Goal: Task Accomplishment & Management: Complete application form

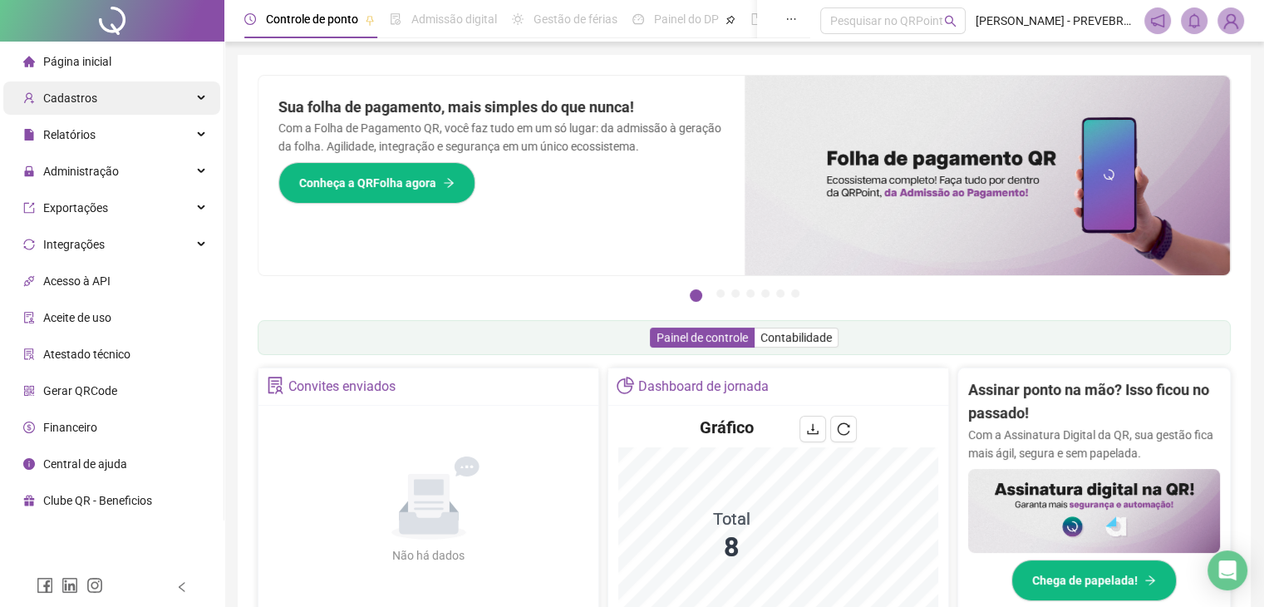
click at [166, 98] on div "Cadastros" at bounding box center [111, 97] width 217 height 33
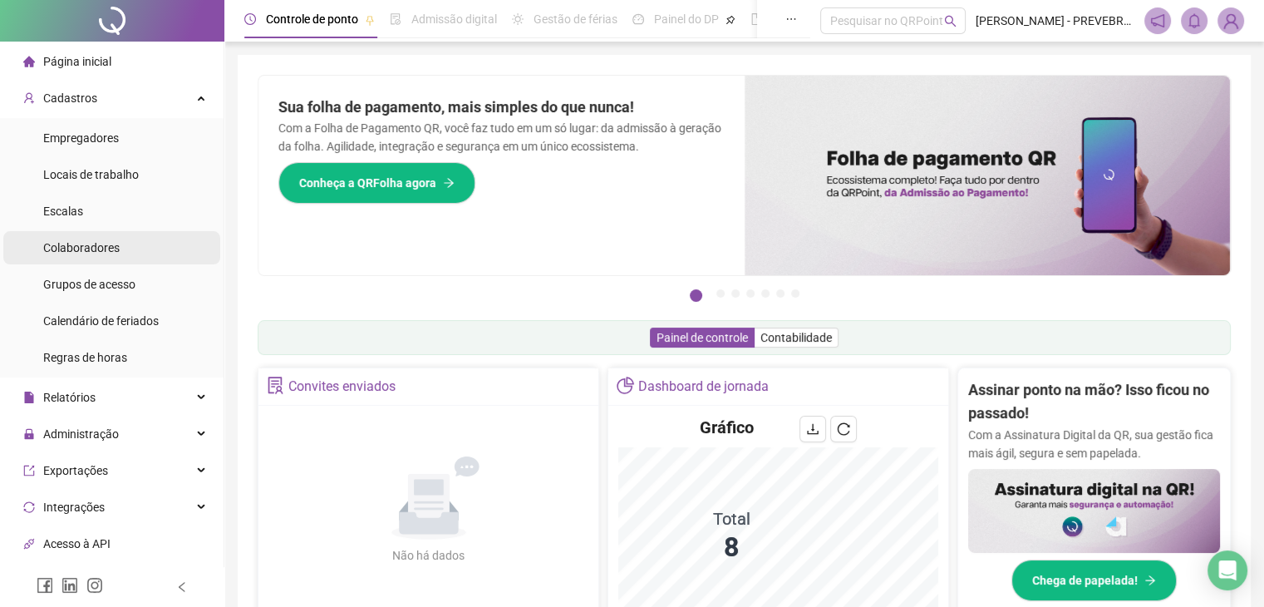
click at [107, 252] on span "Colaboradores" at bounding box center [81, 247] width 76 height 13
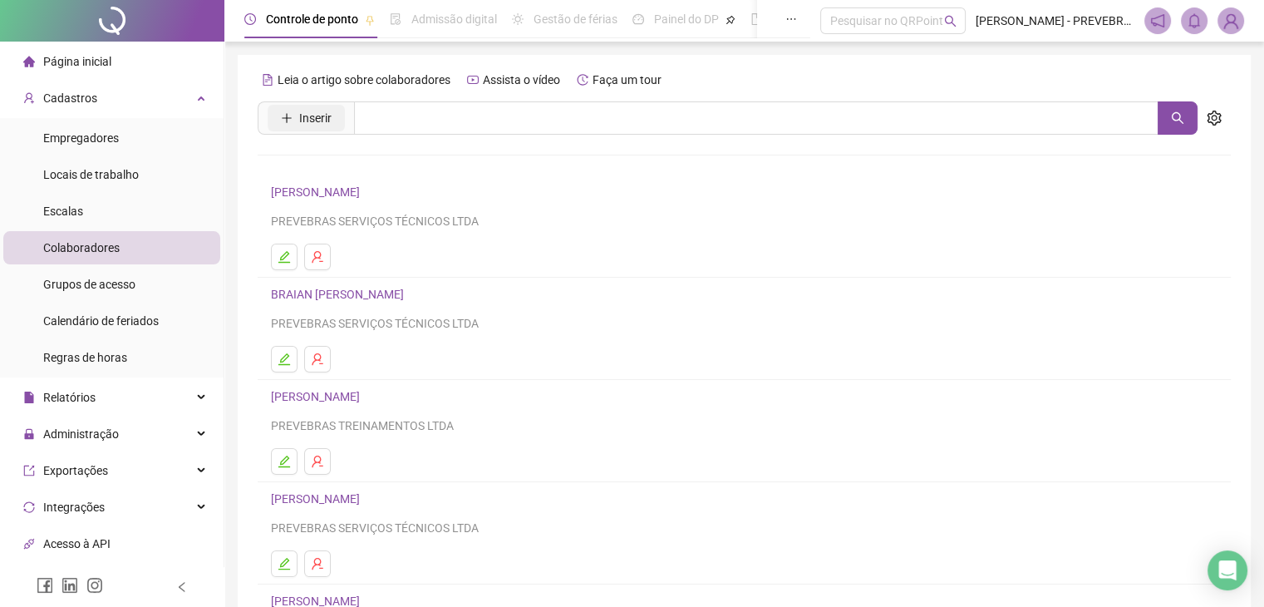
click at [334, 126] on button "Inserir" at bounding box center [306, 118] width 77 height 27
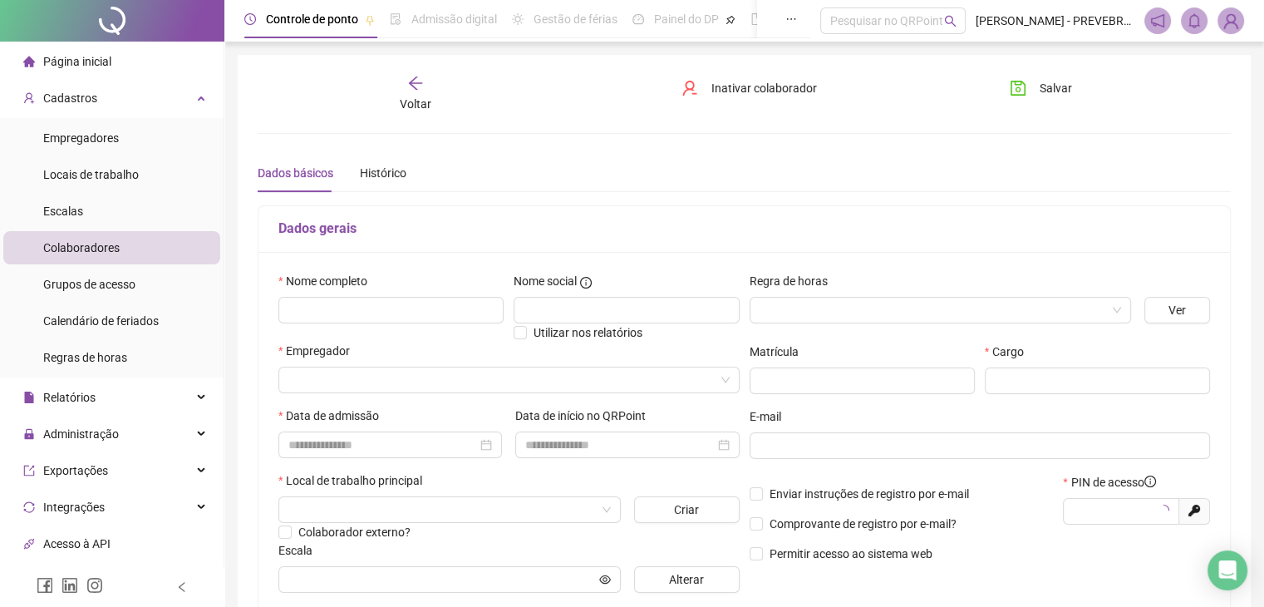
type input "*****"
click at [386, 307] on input "text" at bounding box center [390, 310] width 225 height 27
type input "**********"
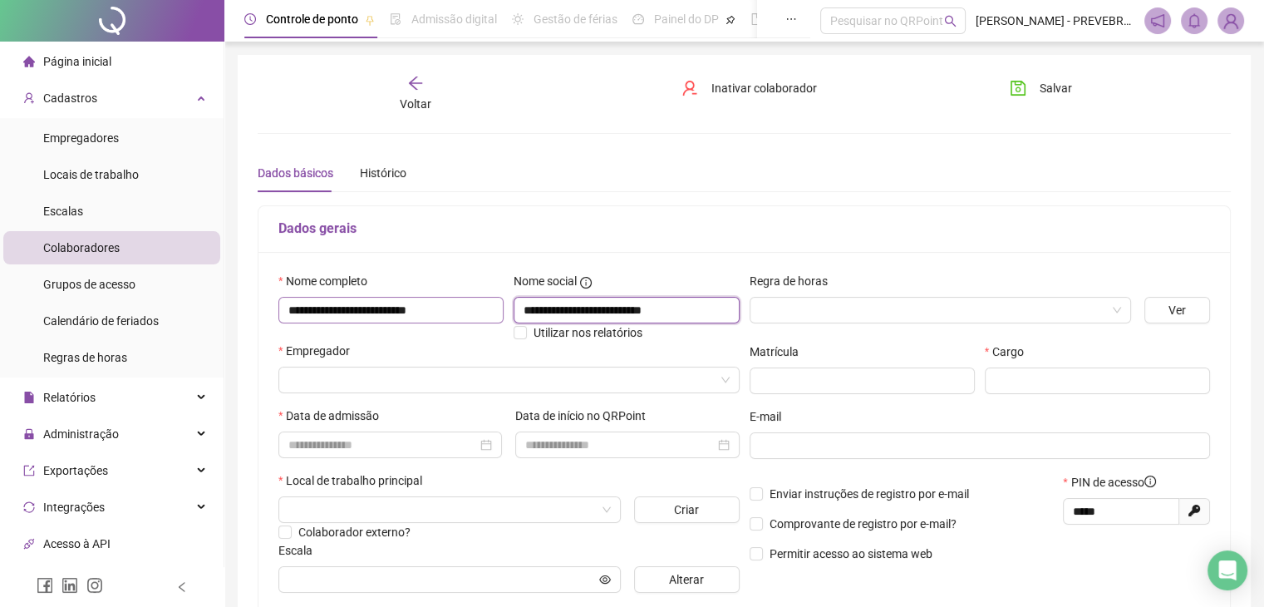
type input "**********"
click at [918, 307] on input "search" at bounding box center [933, 310] width 347 height 25
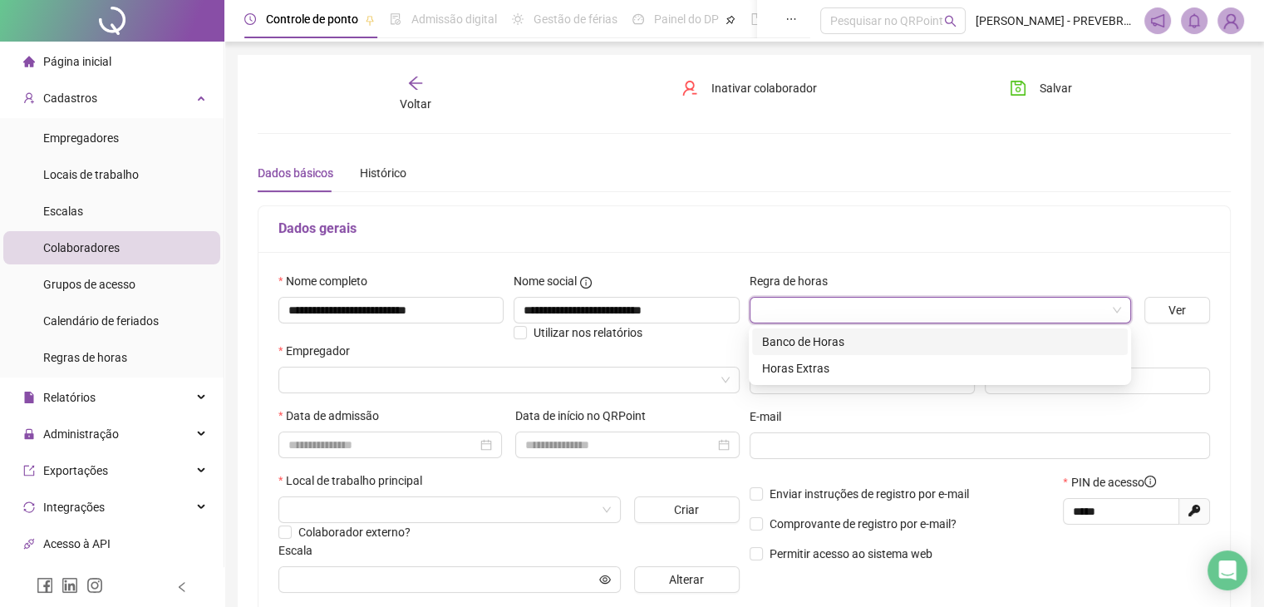
click at [839, 345] on div "Banco de Horas" at bounding box center [940, 341] width 356 height 18
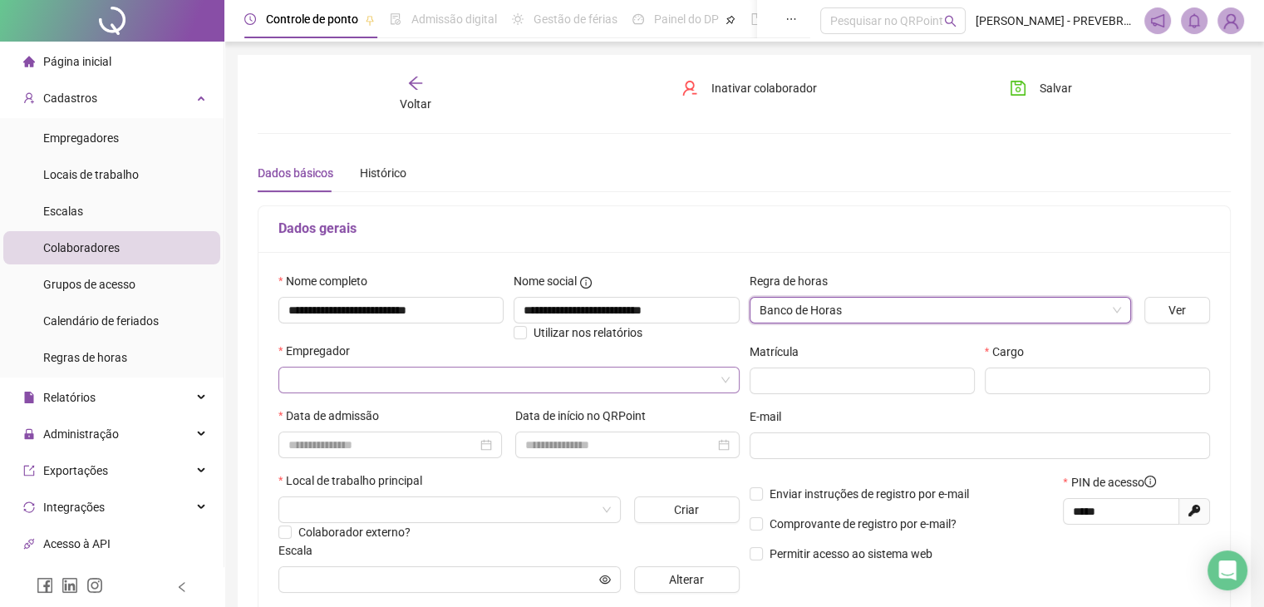
click at [342, 373] on input "search" at bounding box center [501, 379] width 426 height 25
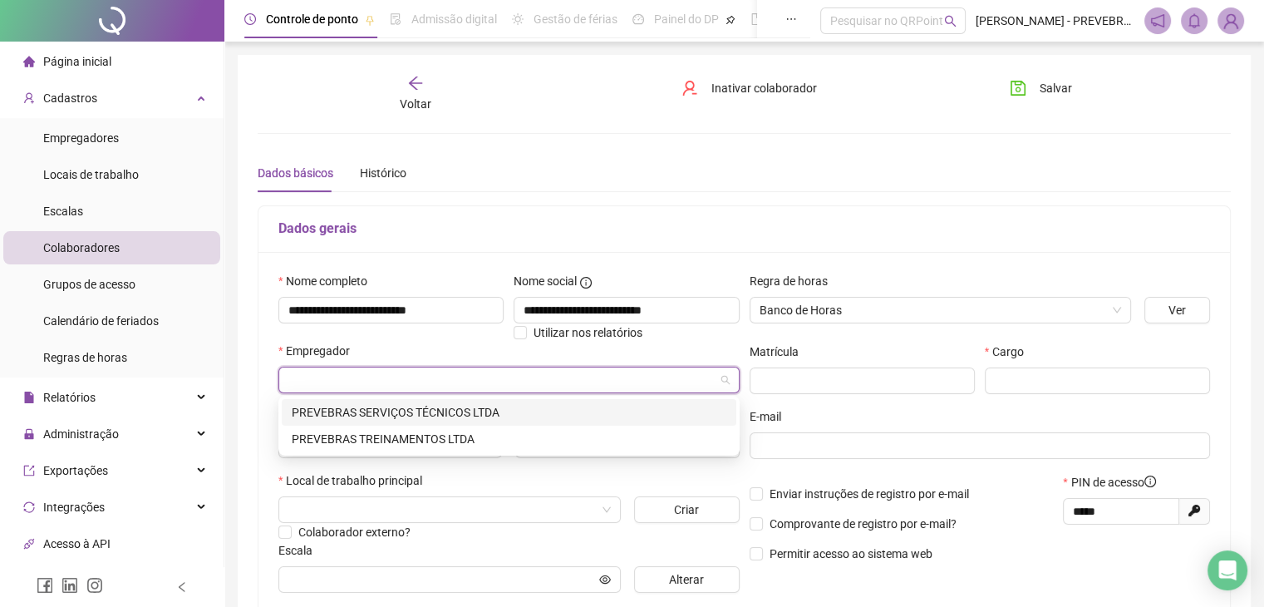
click at [427, 414] on div "PREVEBRAS SERVIÇOS TÉCNICOS LTDA" at bounding box center [509, 412] width 435 height 18
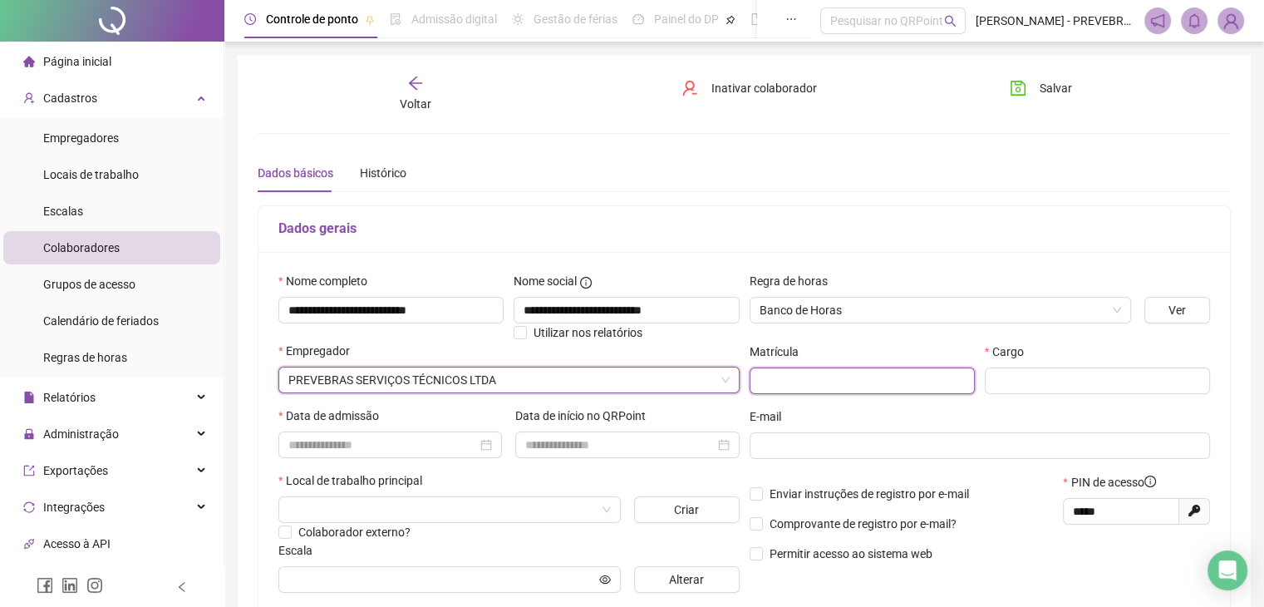
click at [805, 385] on input "text" at bounding box center [862, 380] width 225 height 27
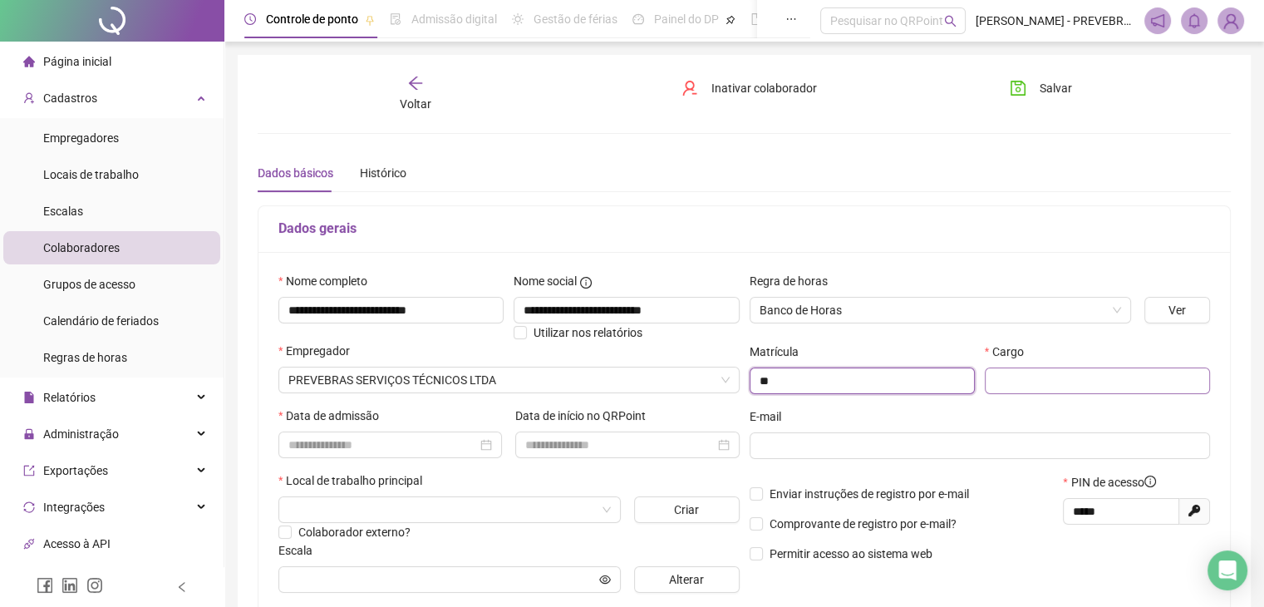
type input "**"
click at [1023, 382] on input "text" at bounding box center [1097, 380] width 225 height 27
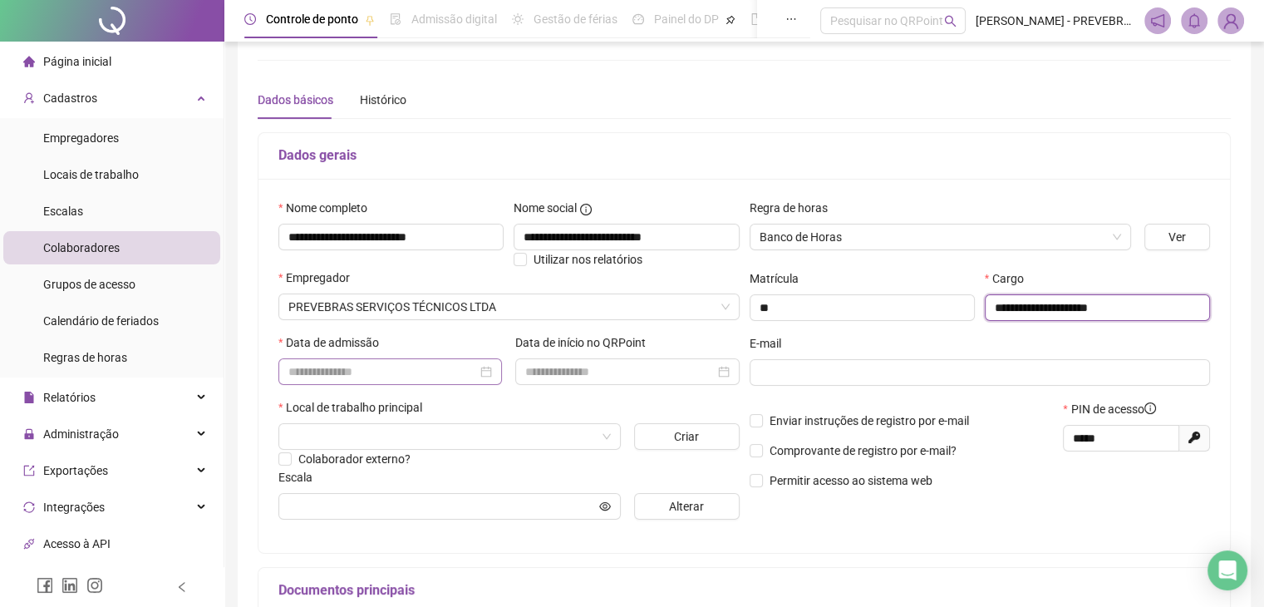
scroll to position [83, 0]
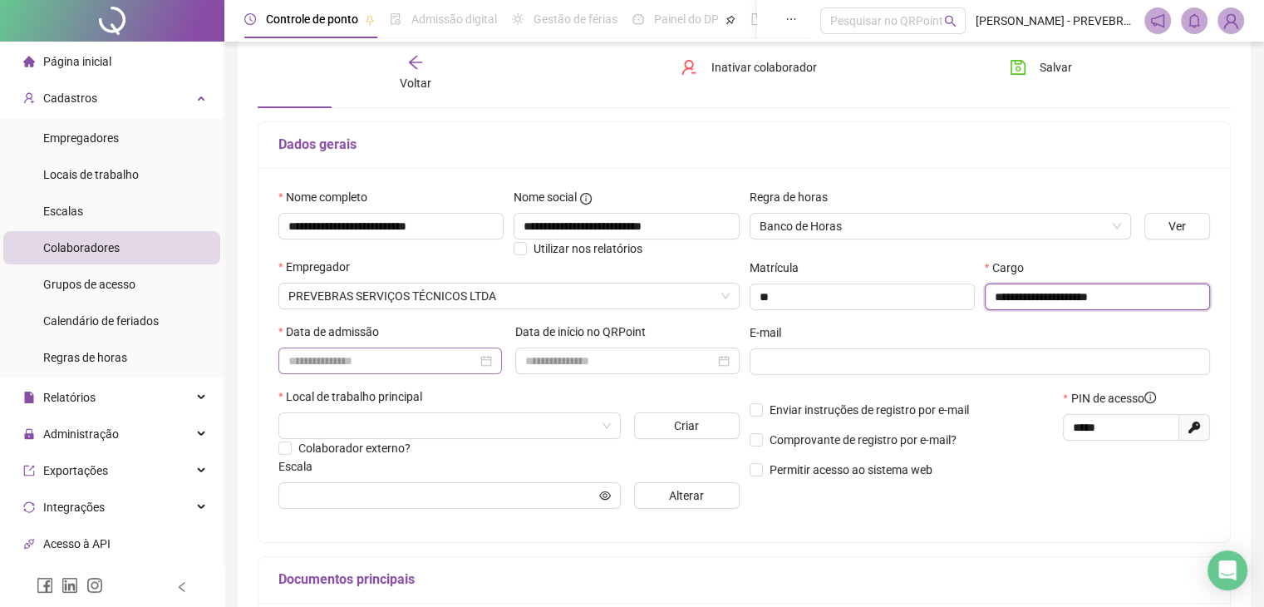
type input "**********"
click at [349, 365] on input at bounding box center [382, 361] width 189 height 18
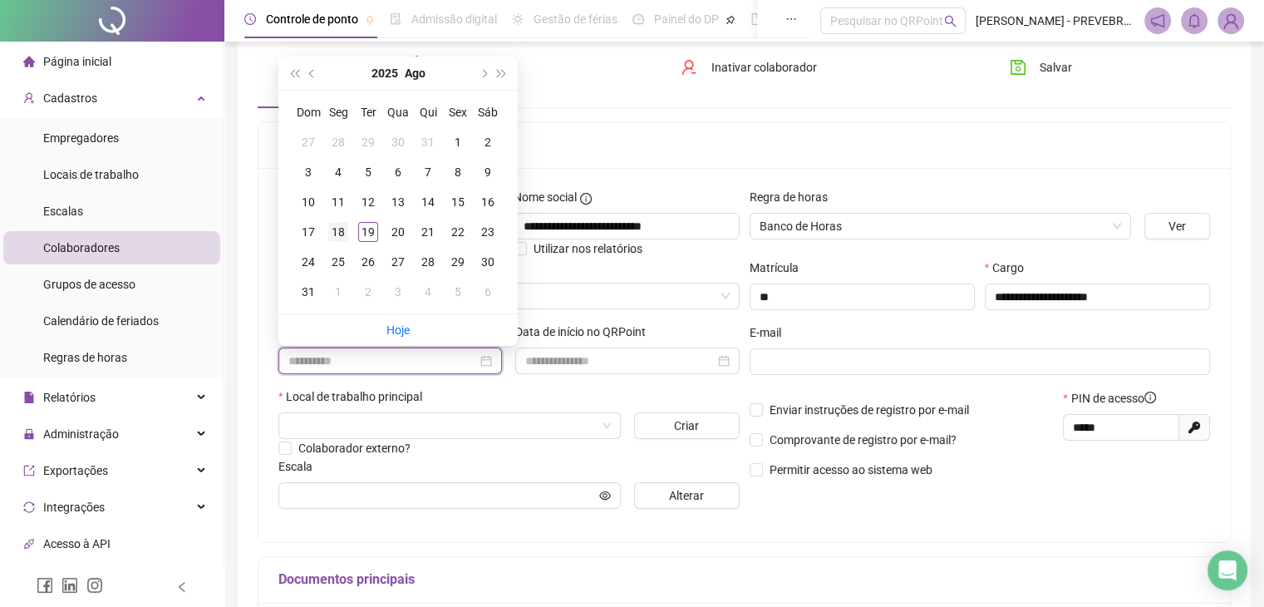
type input "**********"
click at [347, 234] on div "18" at bounding box center [338, 232] width 20 height 20
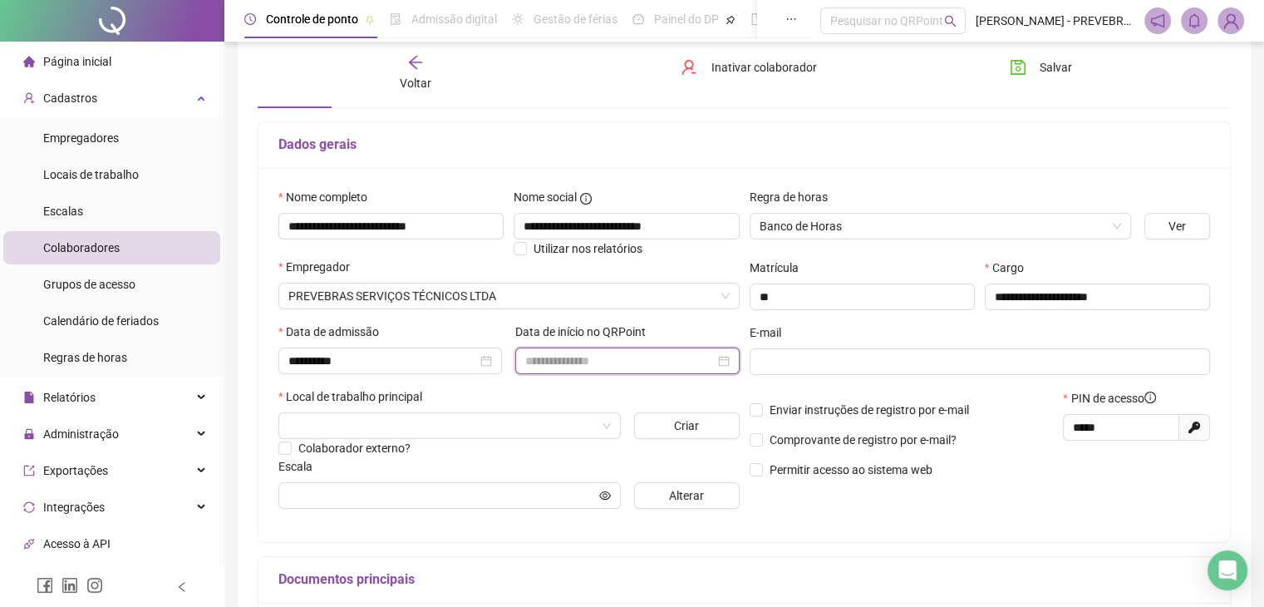
click at [566, 359] on input at bounding box center [619, 361] width 189 height 18
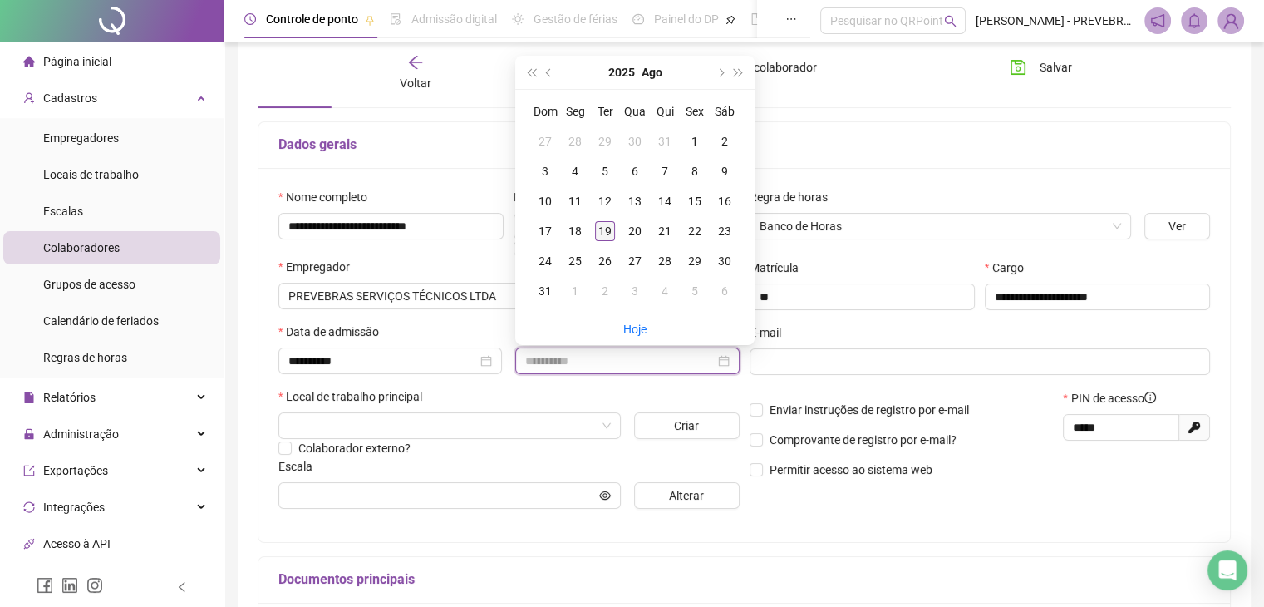
type input "**********"
click at [608, 231] on div "19" at bounding box center [605, 231] width 20 height 20
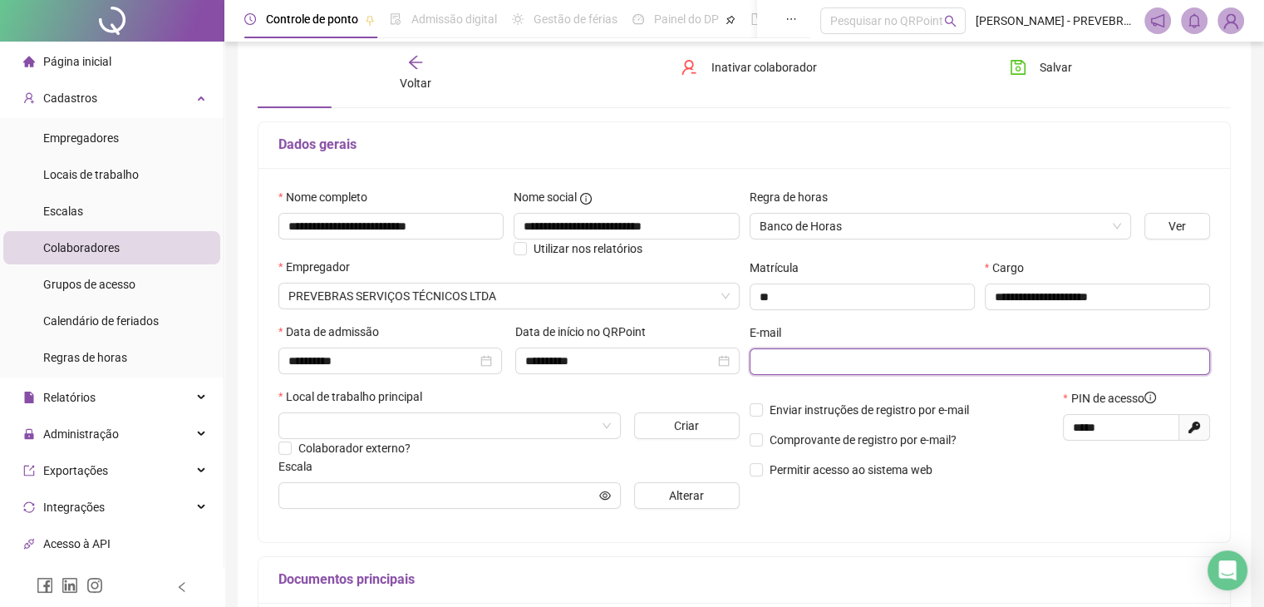
drag, startPoint x: 780, startPoint y: 367, endPoint x: 790, endPoint y: 372, distance: 10.4
click at [780, 367] on input "text" at bounding box center [979, 361] width 438 height 18
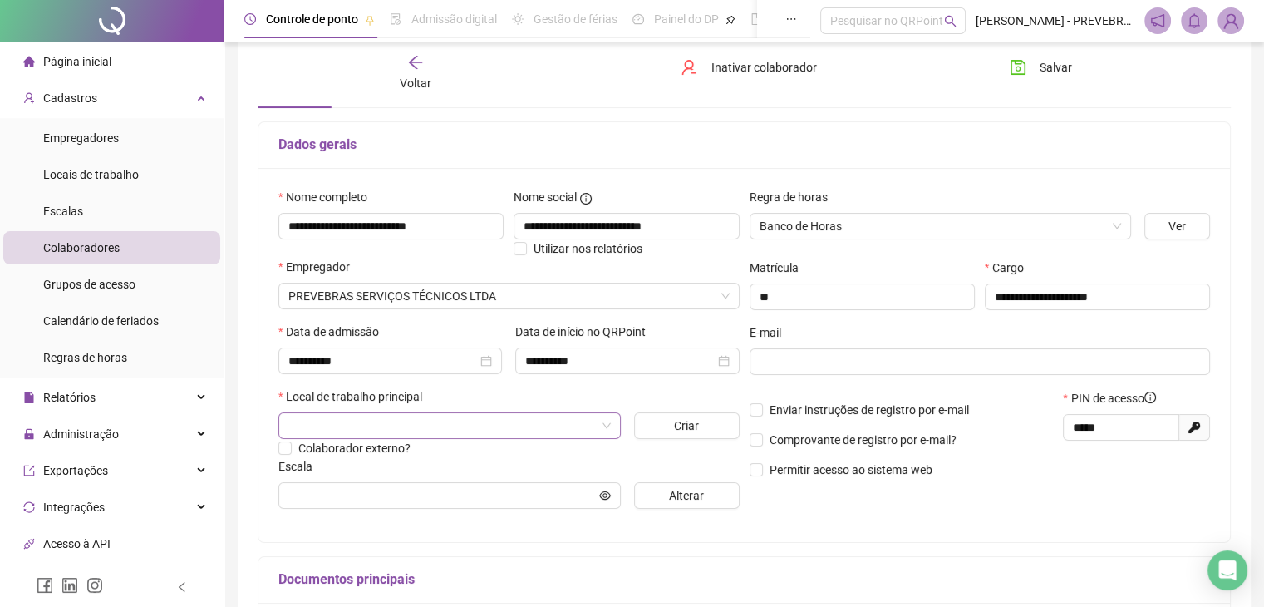
click at [441, 431] on input "search" at bounding box center [442, 425] width 308 height 25
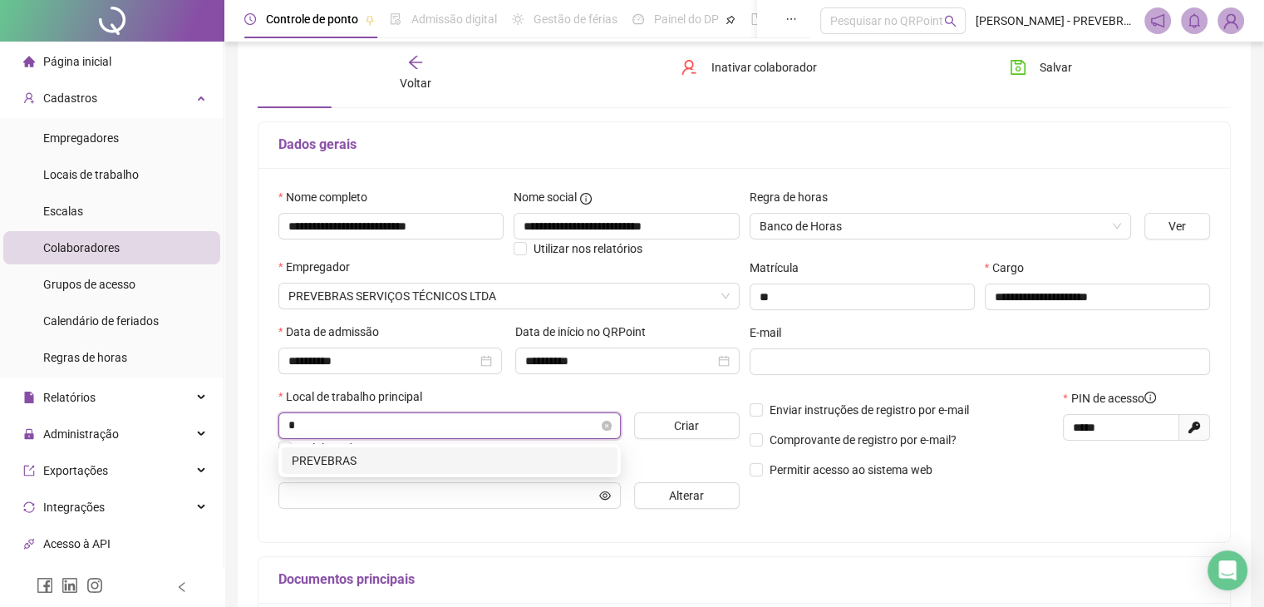
type input "**"
click at [394, 458] on div "PREVEBRAS" at bounding box center [450, 460] width 316 height 18
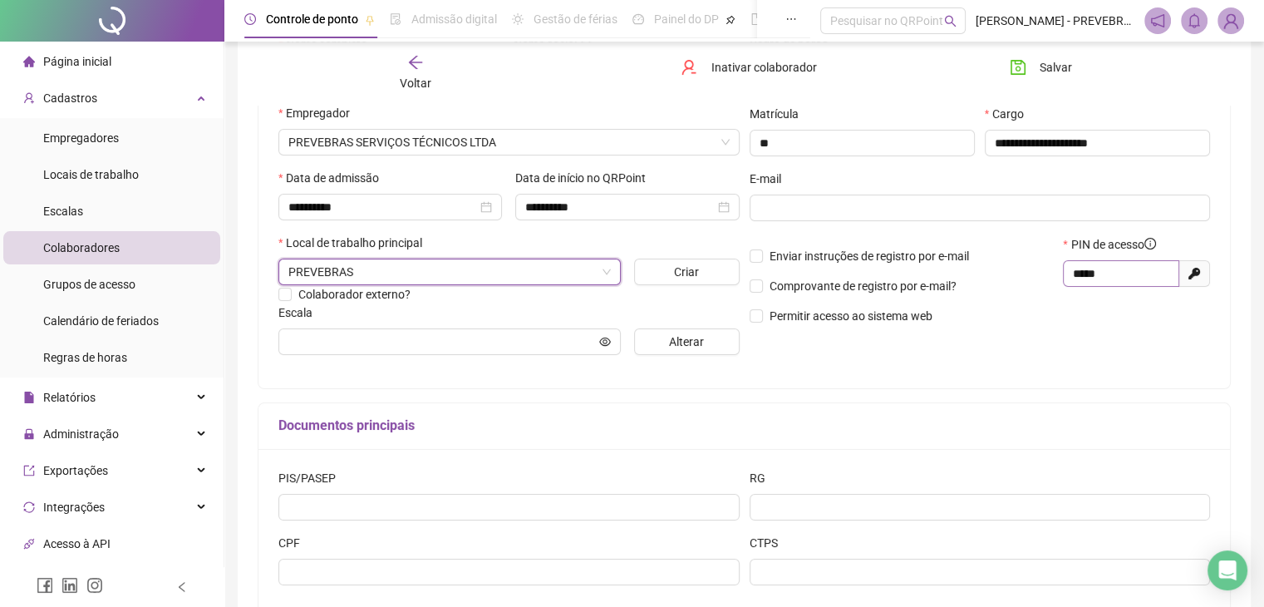
scroll to position [9, 0]
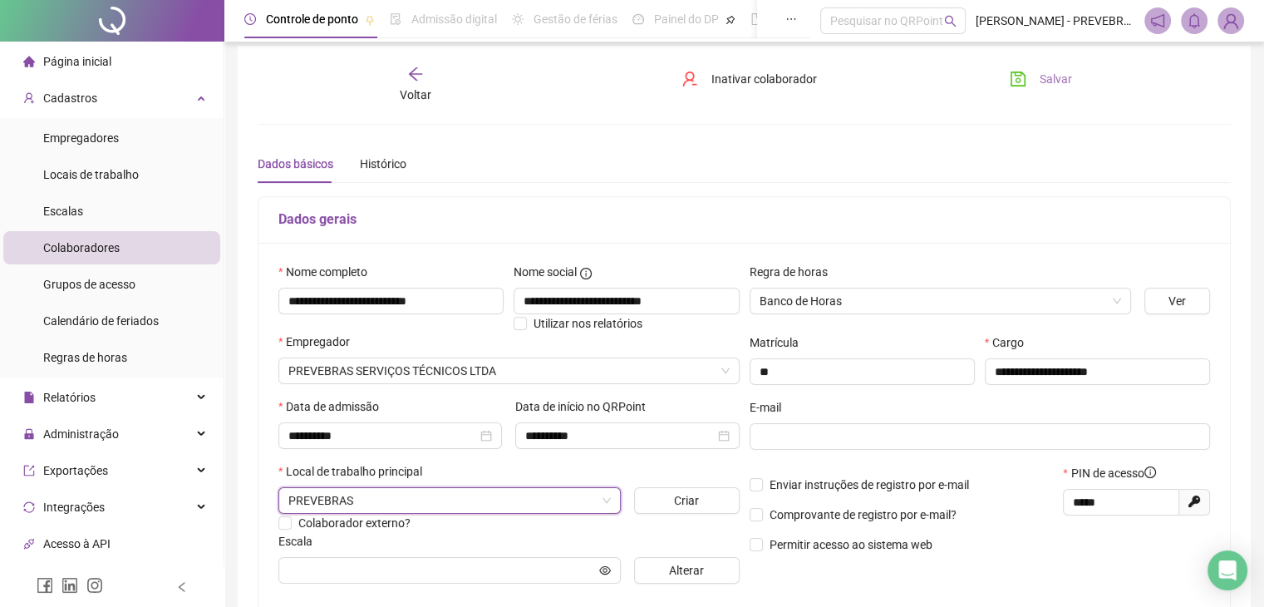
click at [1071, 77] on button "Salvar" at bounding box center [1040, 79] width 87 height 27
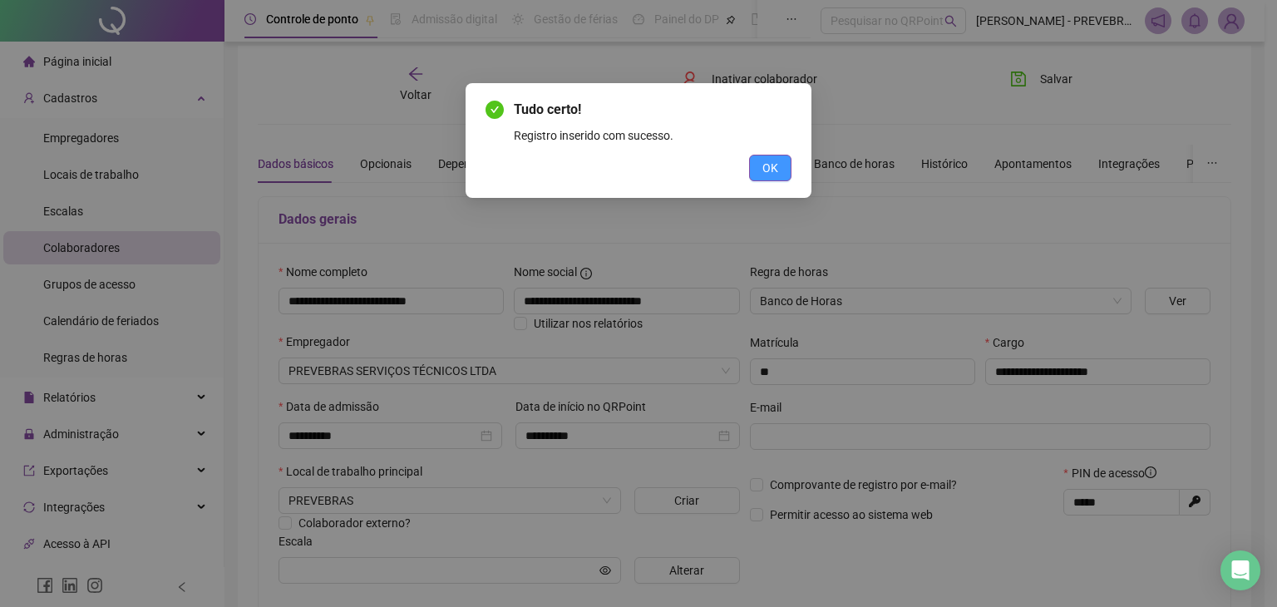
click at [782, 169] on button "OK" at bounding box center [770, 168] width 42 height 27
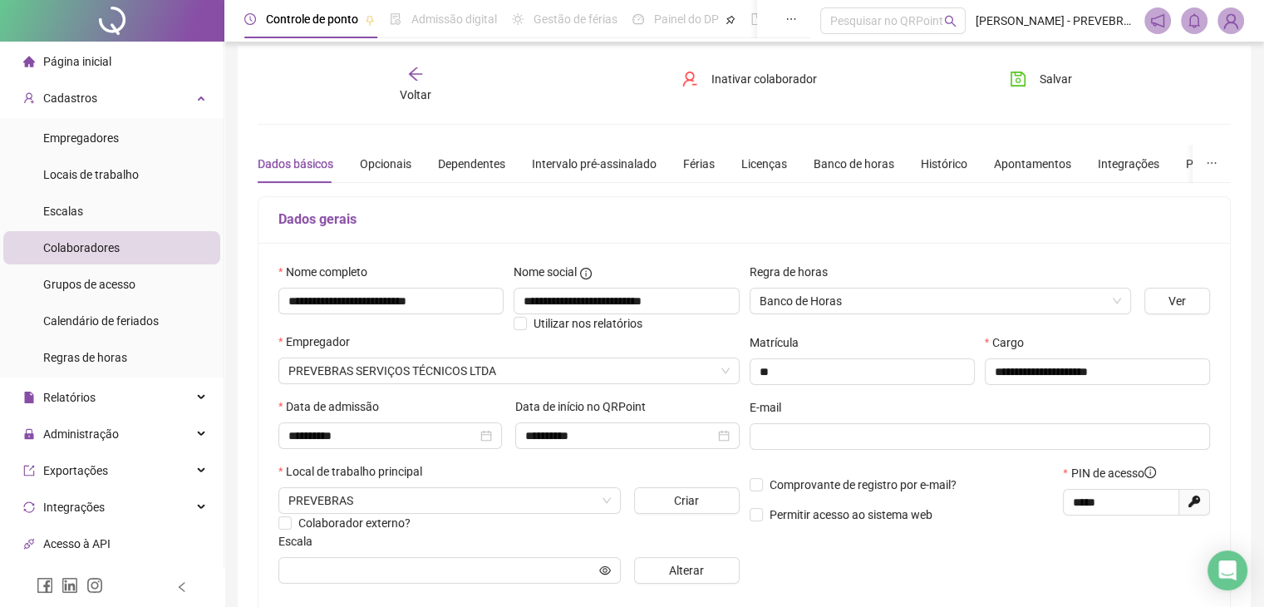
click at [433, 89] on div "Voltar" at bounding box center [415, 85] width 151 height 38
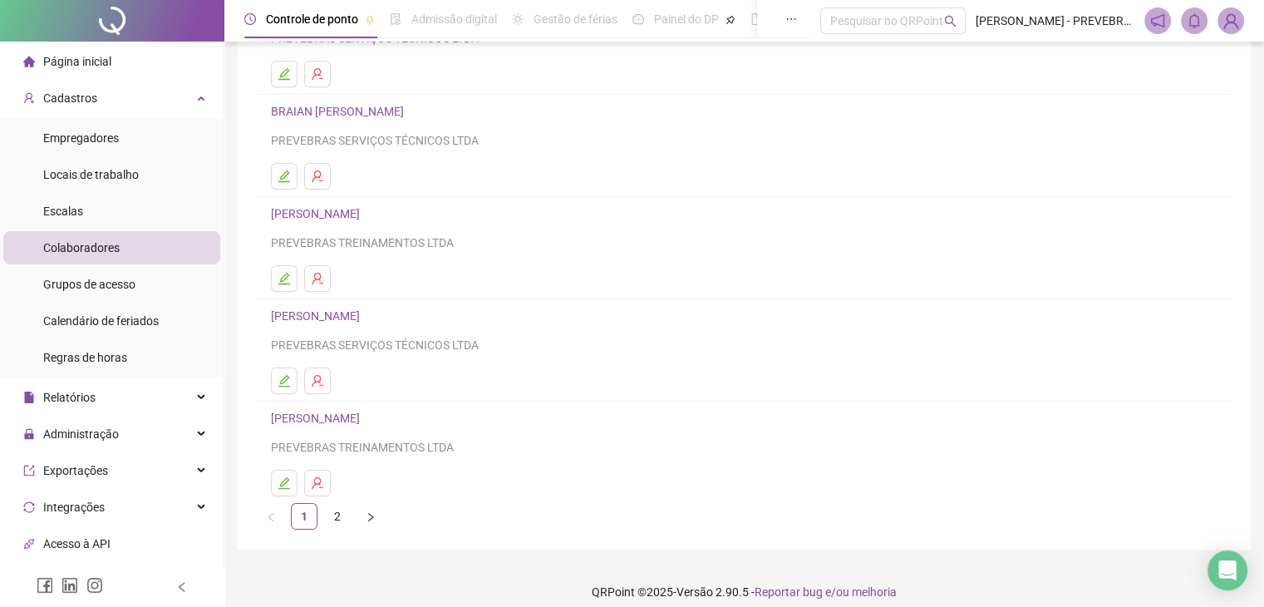
scroll to position [196, 0]
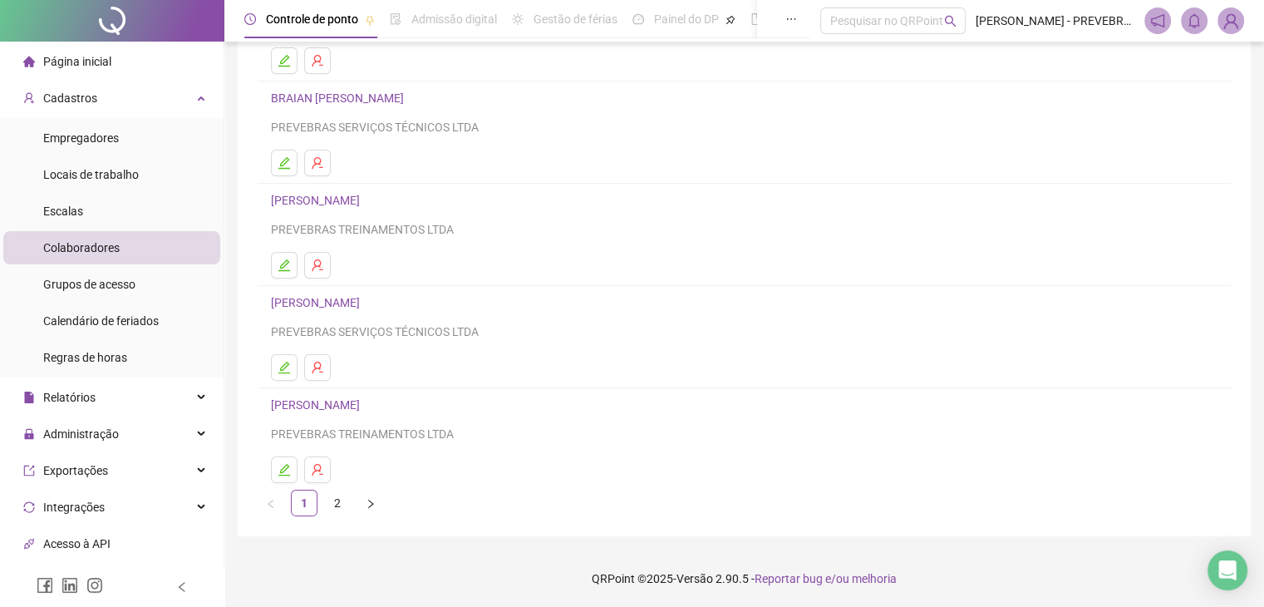
click at [322, 504] on ul "1 2" at bounding box center [744, 503] width 973 height 27
click at [341, 497] on link "2" at bounding box center [337, 502] width 25 height 25
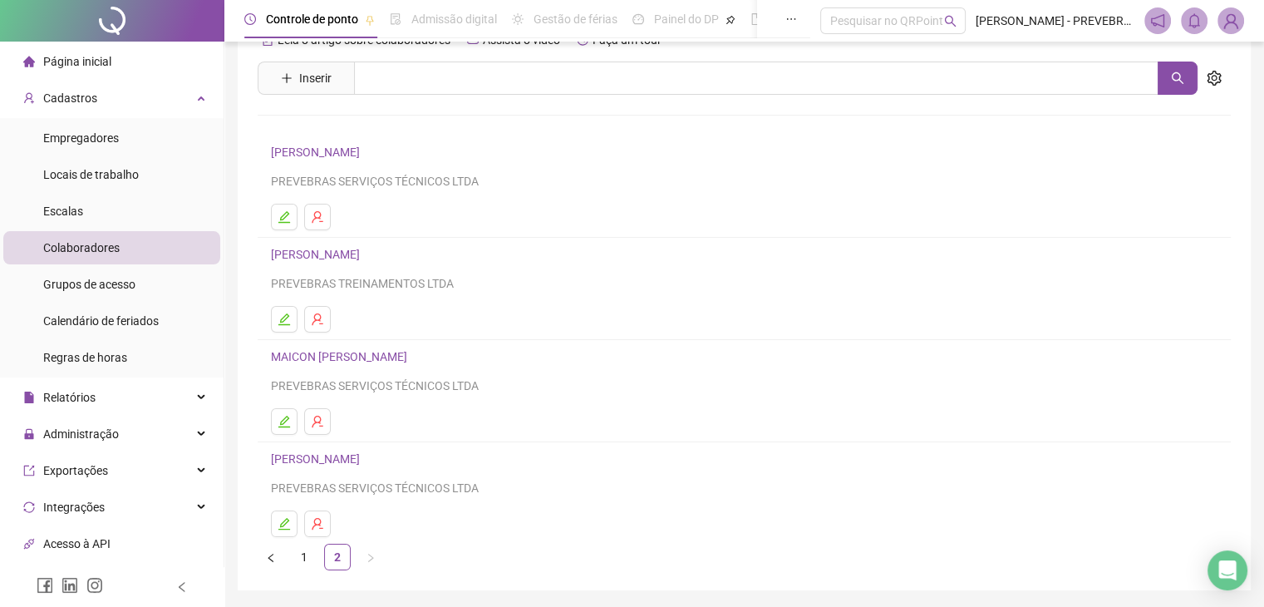
scroll to position [0, 0]
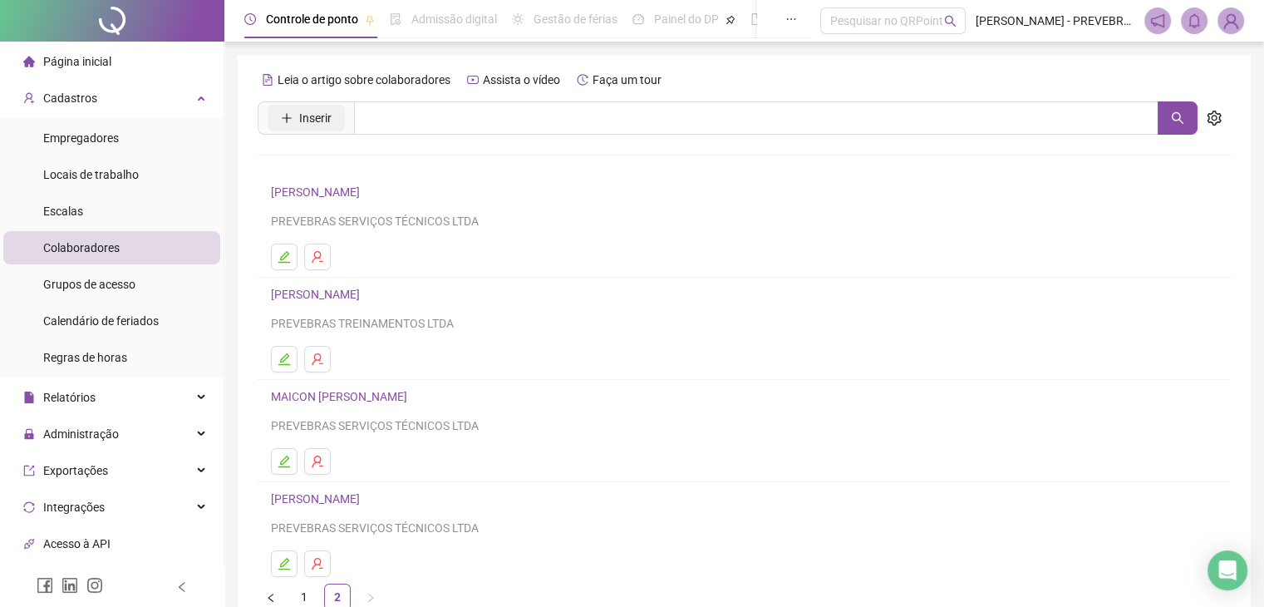
click at [327, 121] on span "Inserir" at bounding box center [315, 118] width 32 height 18
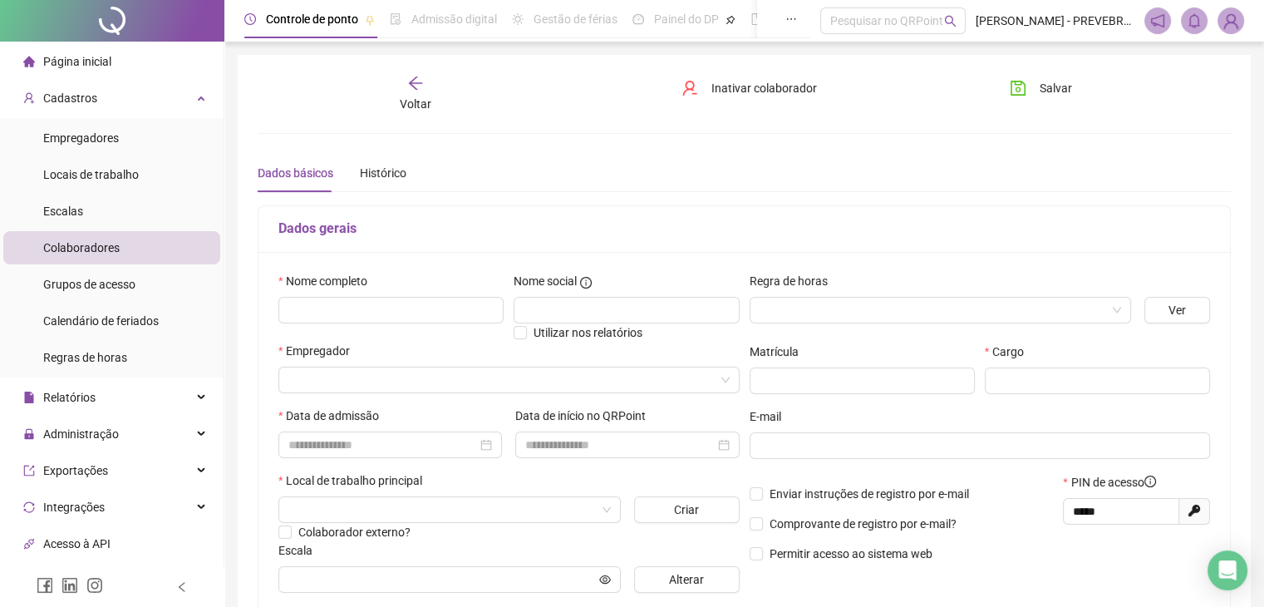
type input "*****"
click at [347, 310] on input "text" at bounding box center [390, 310] width 225 height 27
click at [492, 307] on input "**********" at bounding box center [390, 310] width 225 height 27
type input "**********"
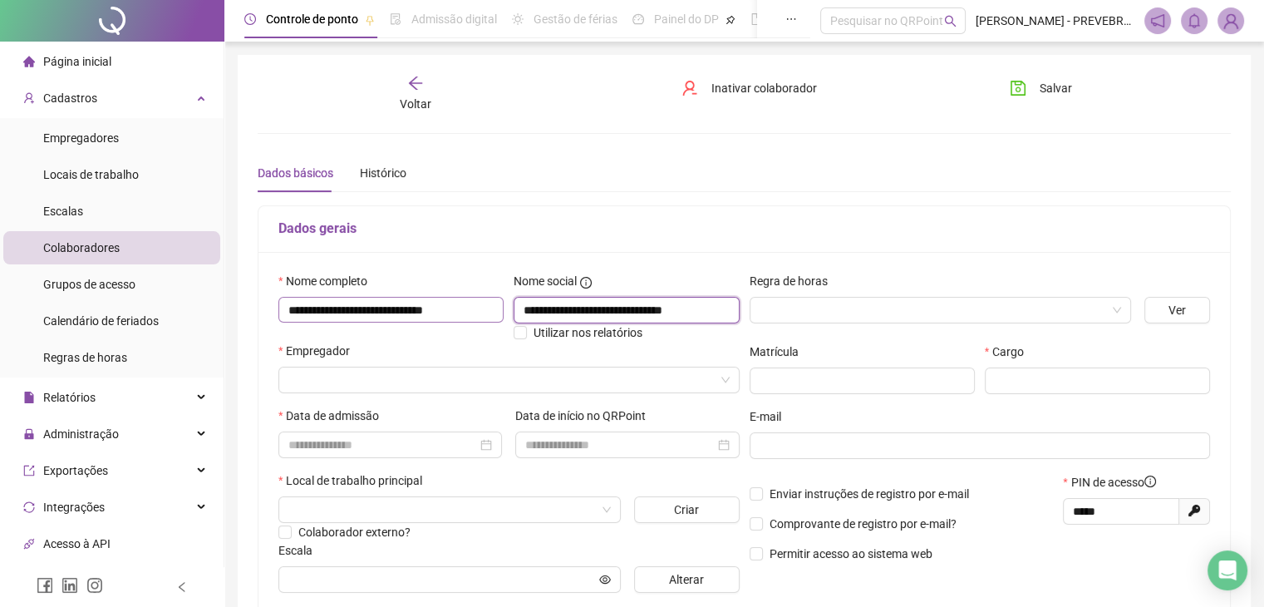
type input "**********"
click at [924, 298] on input "search" at bounding box center [933, 310] width 347 height 25
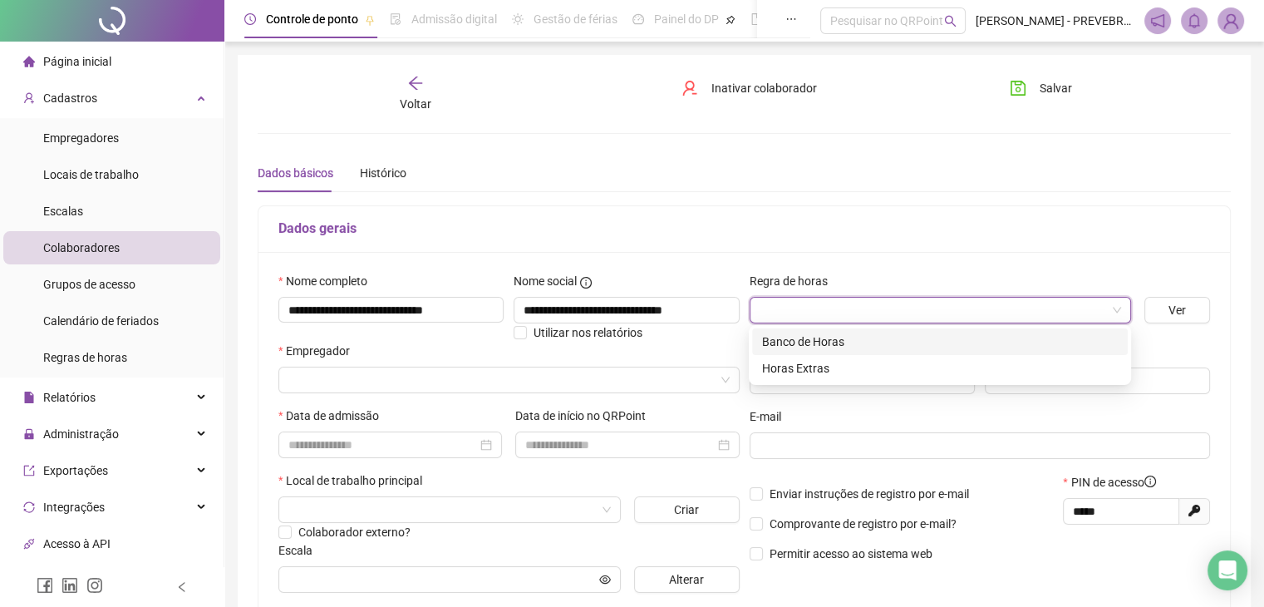
click at [805, 334] on div "Banco de Horas" at bounding box center [940, 341] width 356 height 18
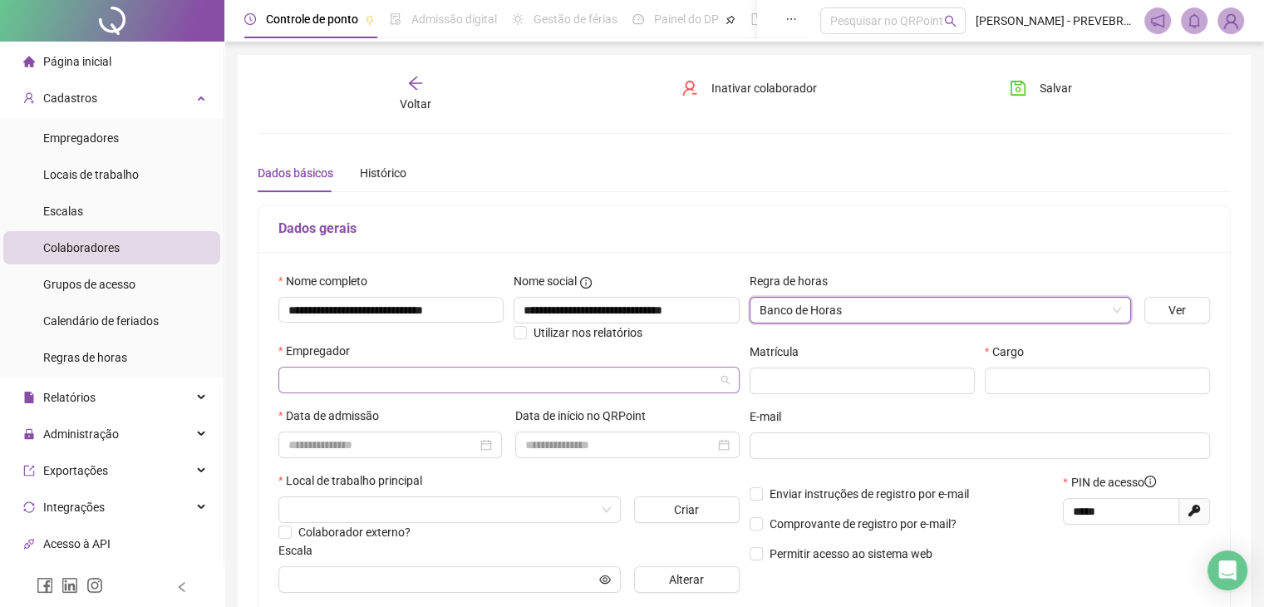
click at [354, 368] on input "search" at bounding box center [501, 379] width 426 height 25
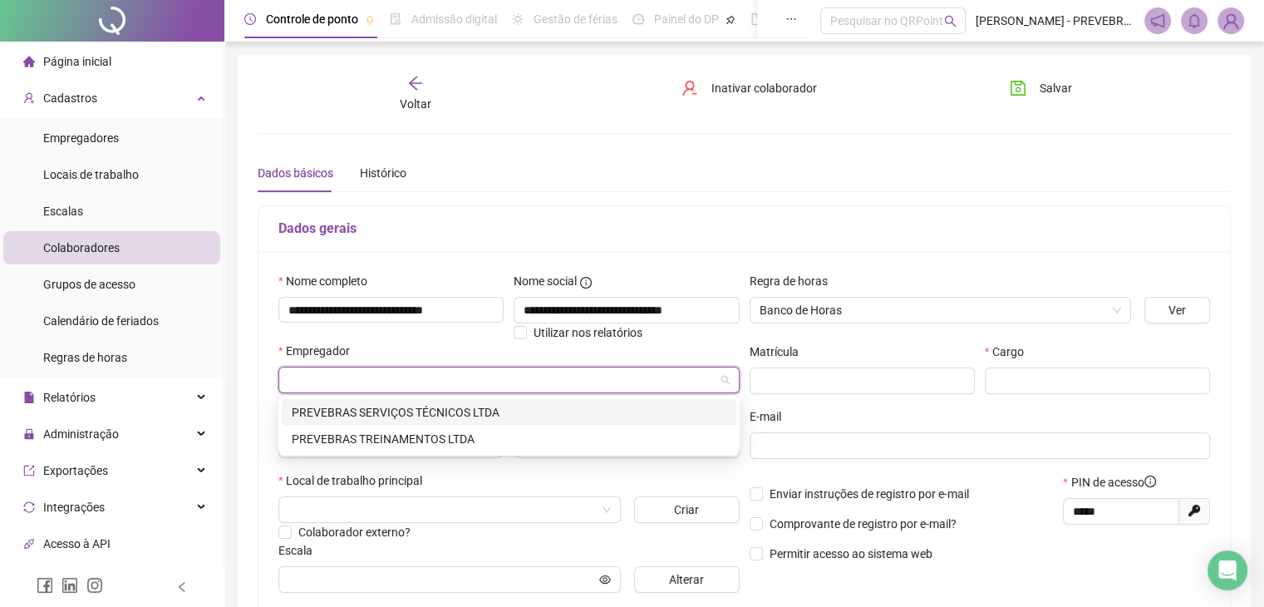
click at [372, 406] on div "PREVEBRAS SERVIÇOS TÉCNICOS LTDA" at bounding box center [509, 412] width 435 height 18
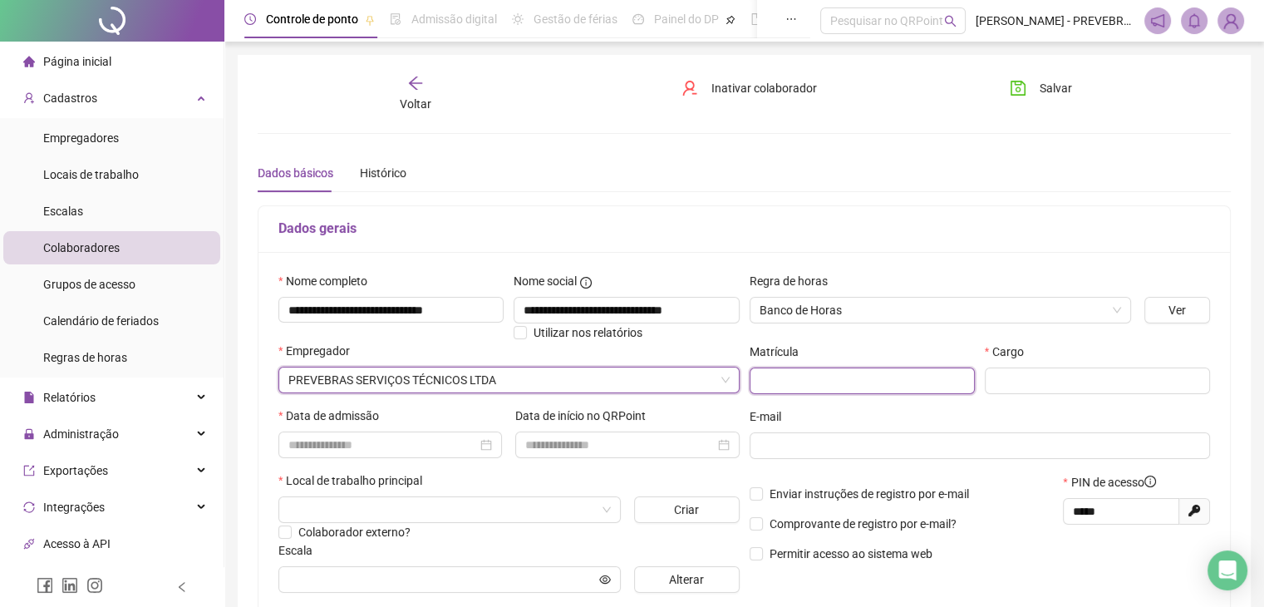
click at [829, 380] on input "text" at bounding box center [862, 380] width 225 height 27
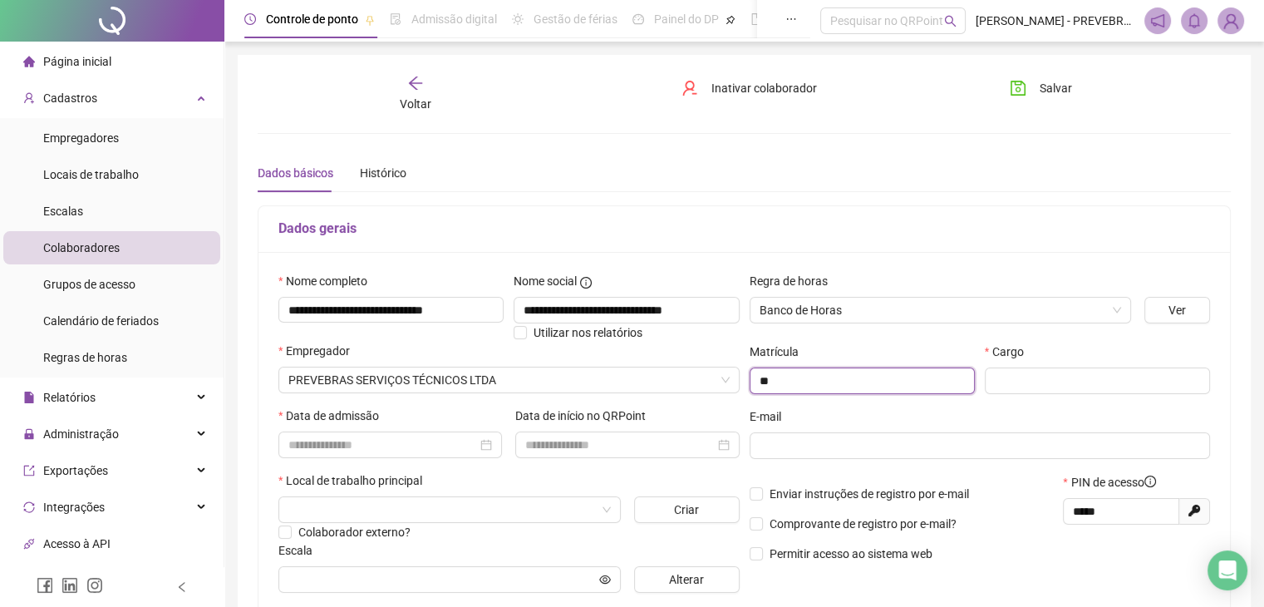
type input "**"
click at [1201, 377] on input "**********" at bounding box center [1097, 380] width 225 height 27
type input "**********"
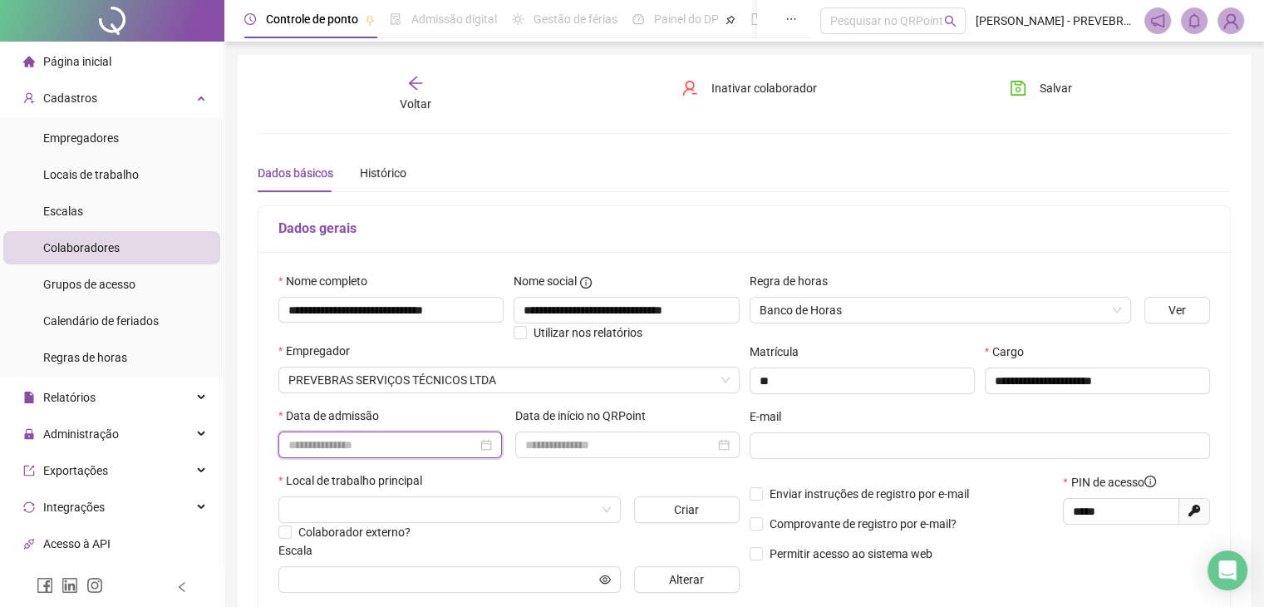
click at [423, 444] on input at bounding box center [382, 445] width 189 height 18
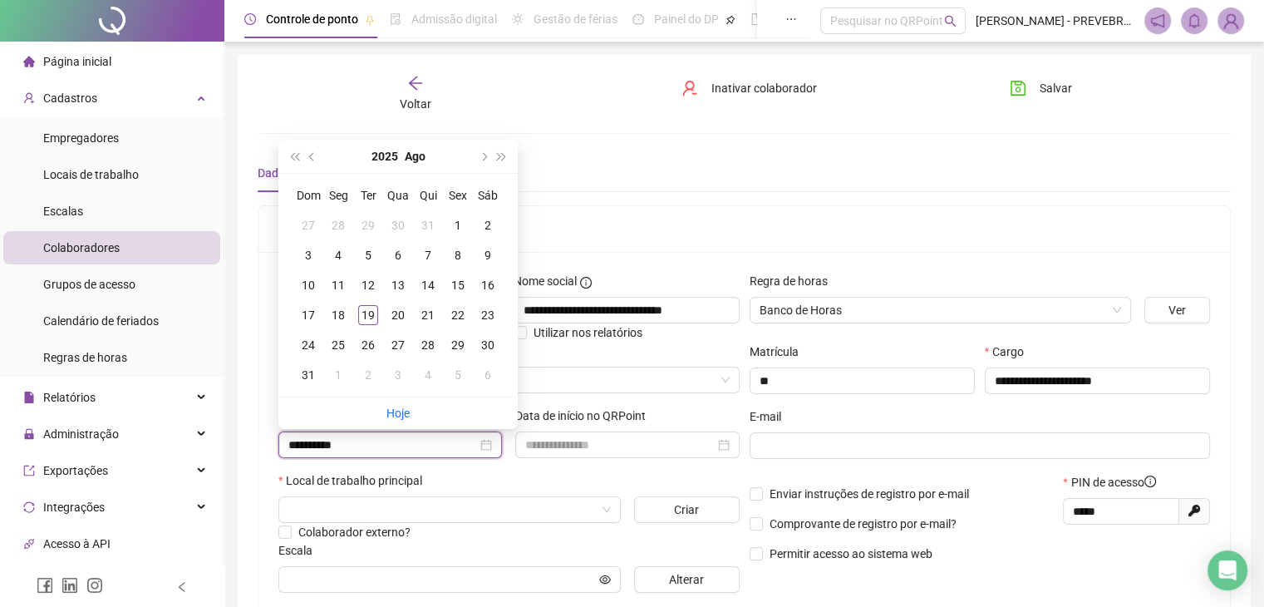
type input "**********"
click at [382, 158] on button "2025" at bounding box center [385, 156] width 27 height 33
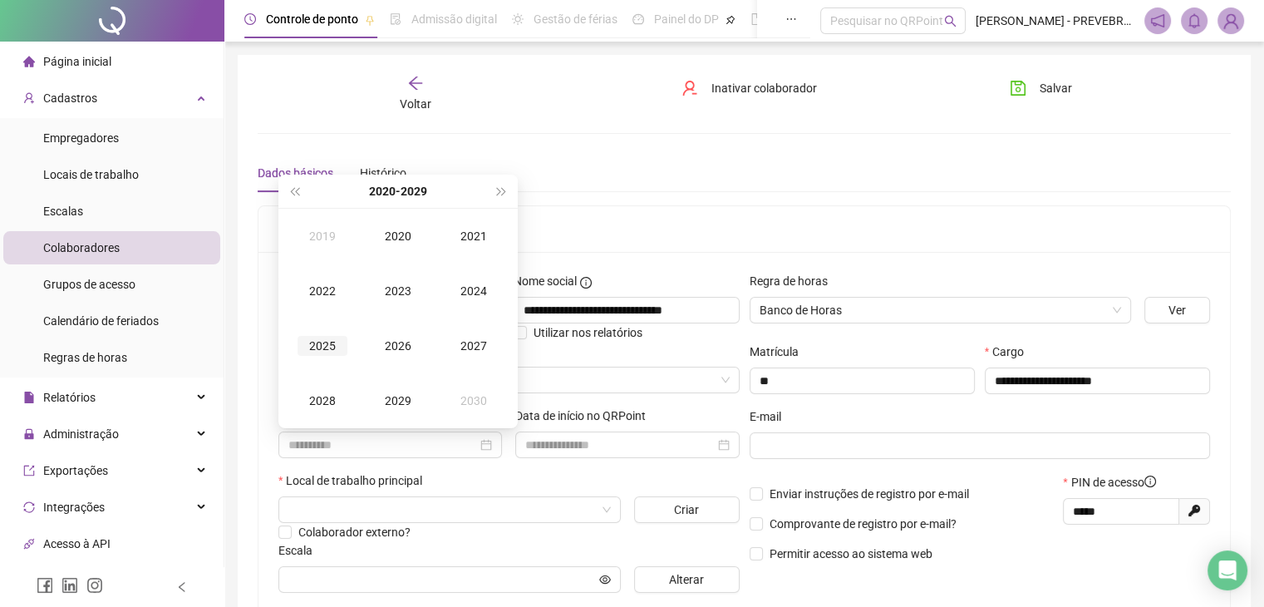
click at [320, 350] on div "2025" at bounding box center [323, 346] width 50 height 20
click at [485, 290] on div "Jun" at bounding box center [474, 291] width 50 height 20
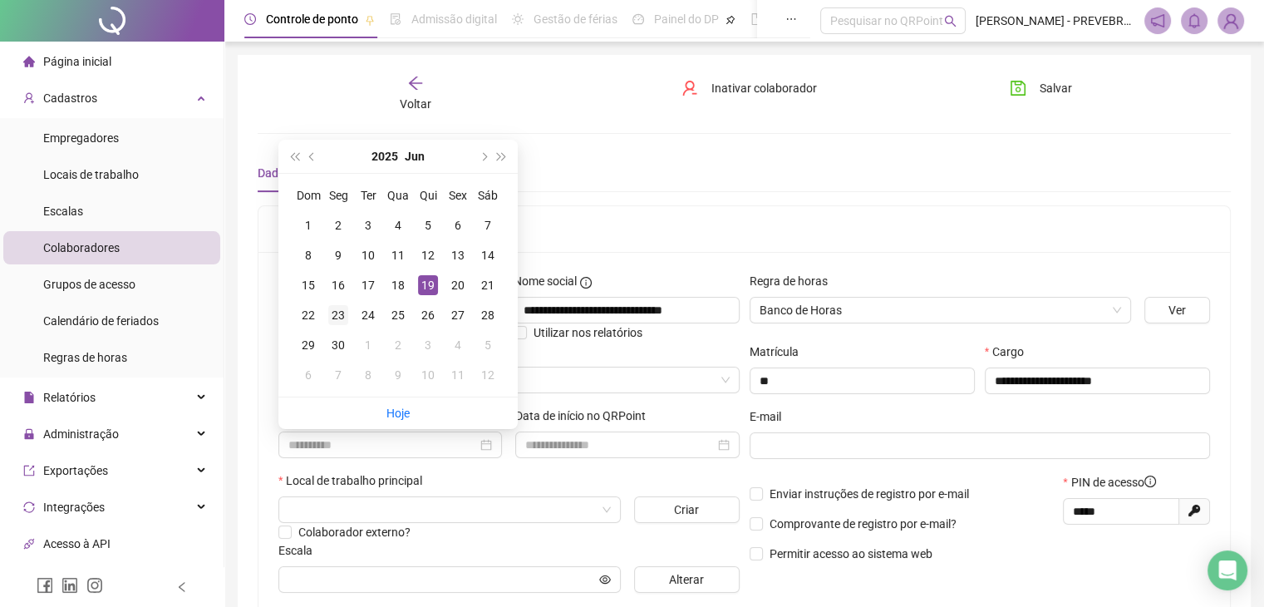
type input "**********"
click at [342, 318] on div "23" at bounding box center [338, 315] width 20 height 20
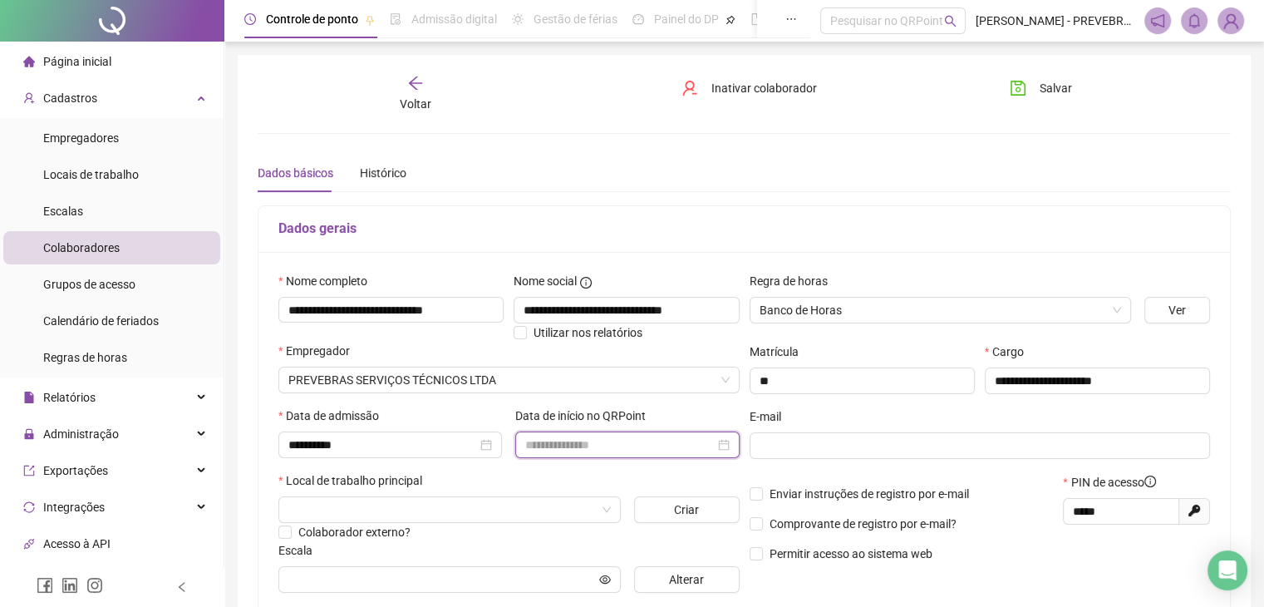
click at [621, 446] on input at bounding box center [619, 445] width 189 height 18
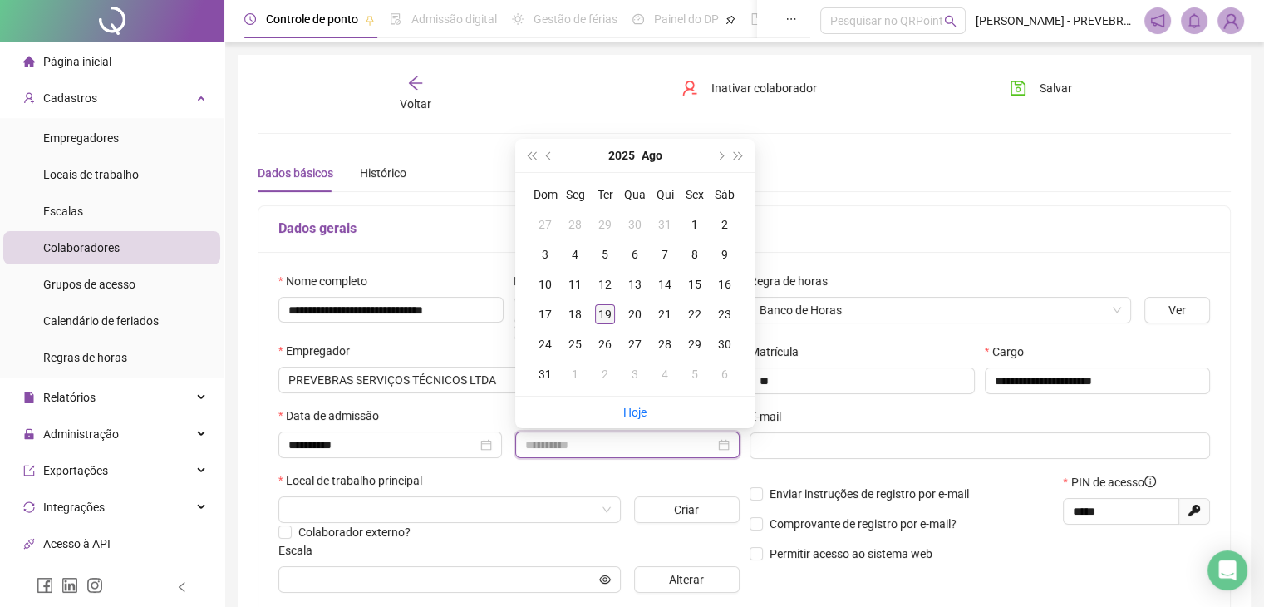
type input "**********"
click at [608, 318] on div "19" at bounding box center [605, 314] width 20 height 20
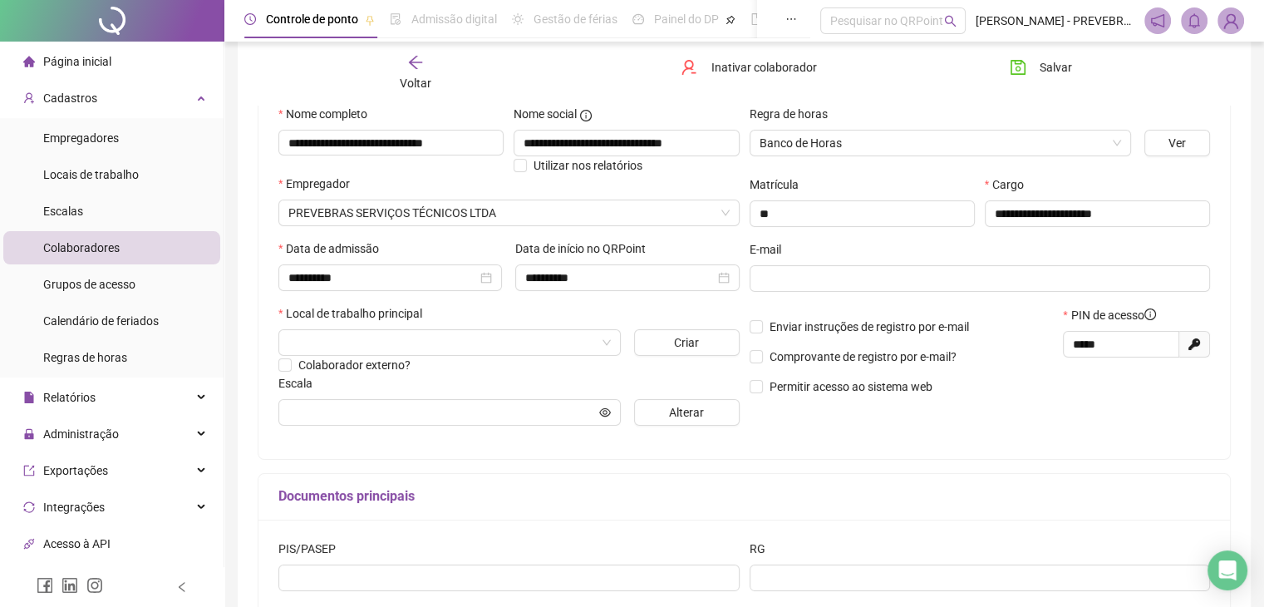
scroll to position [166, 0]
click at [1071, 72] on button "Salvar" at bounding box center [1040, 67] width 87 height 27
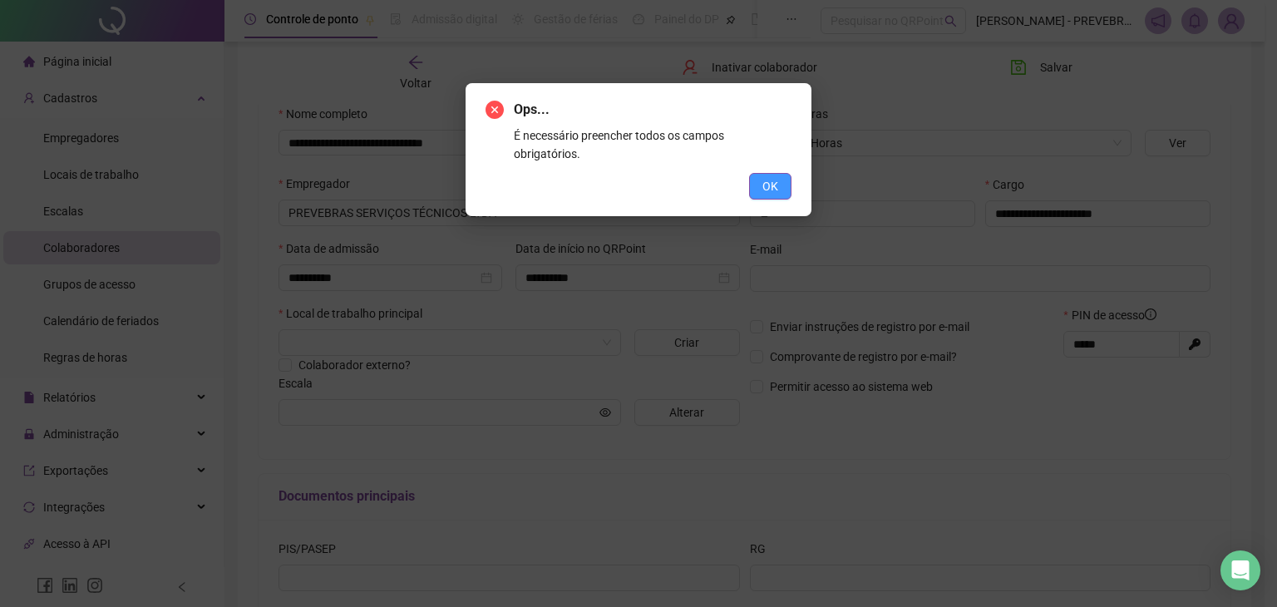
click at [783, 173] on button "OK" at bounding box center [770, 186] width 42 height 27
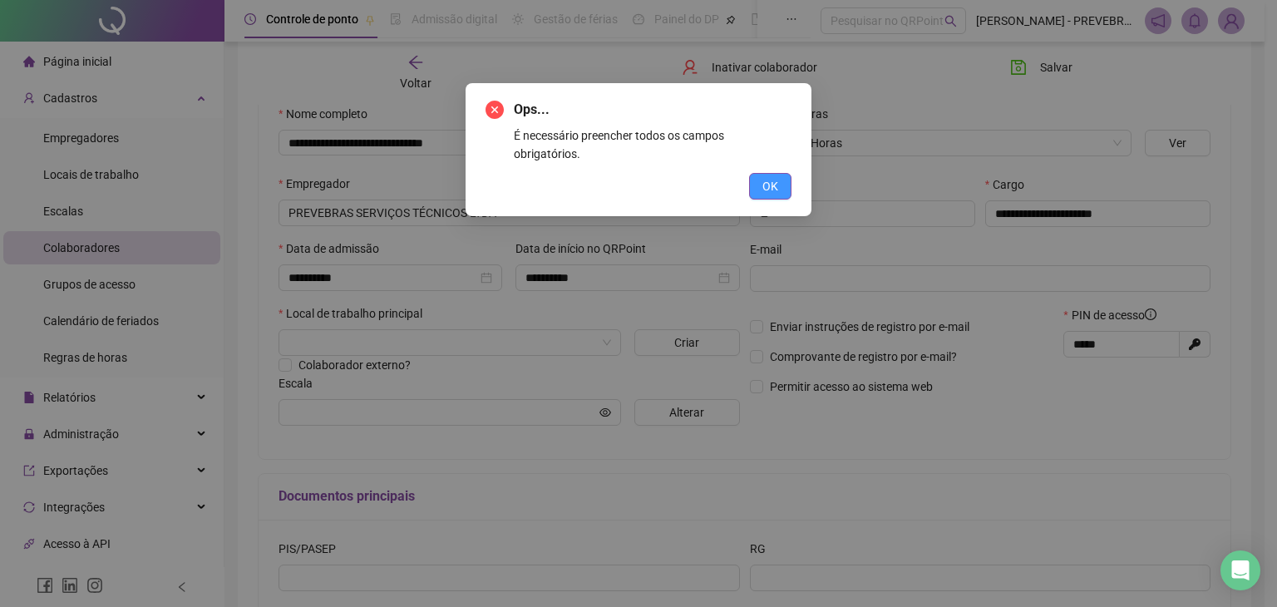
click at [781, 173] on button "OK" at bounding box center [770, 186] width 42 height 27
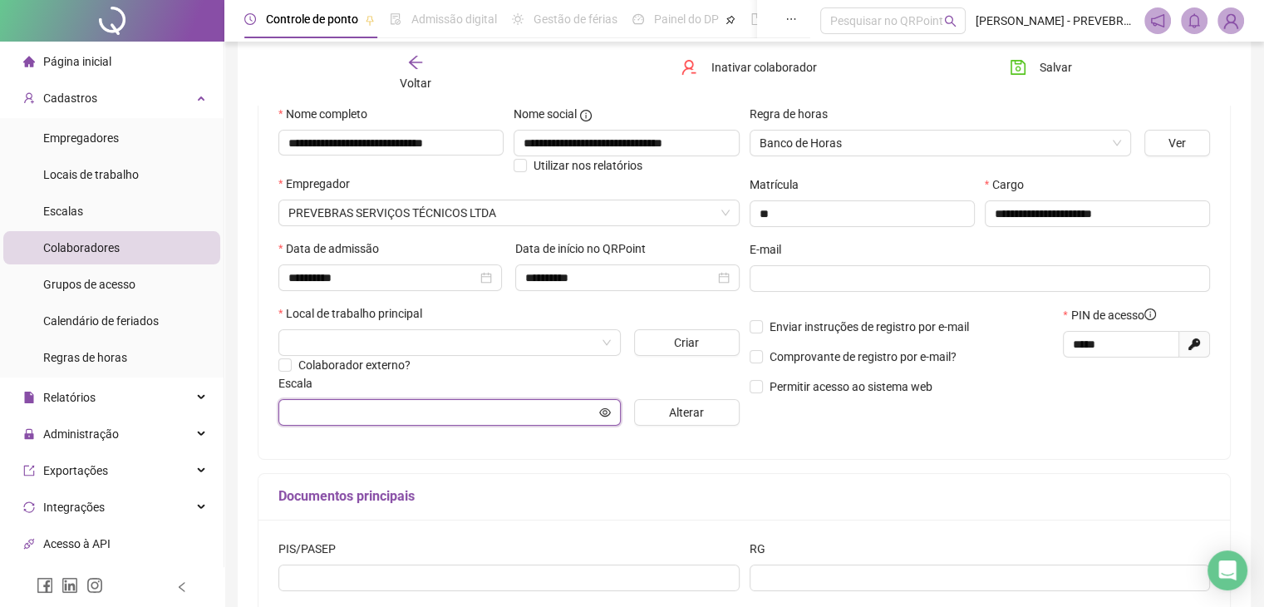
click at [459, 411] on input "text" at bounding box center [442, 412] width 308 height 18
click at [455, 337] on input "search" at bounding box center [442, 342] width 308 height 25
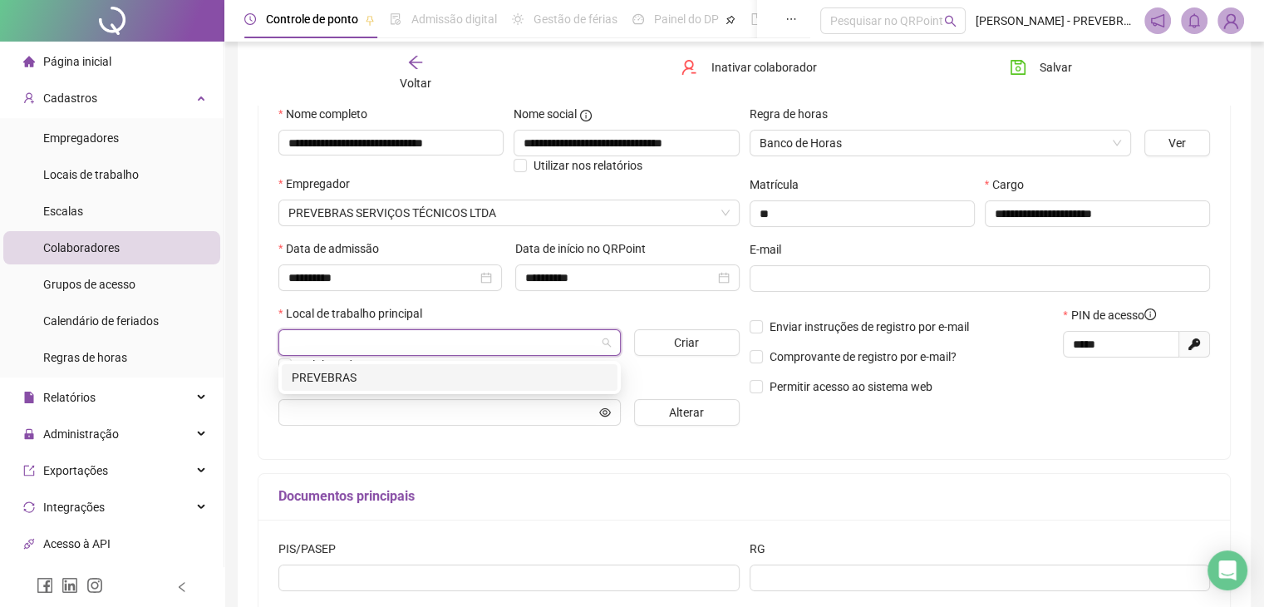
click at [416, 380] on div "PREVEBRAS" at bounding box center [450, 377] width 316 height 18
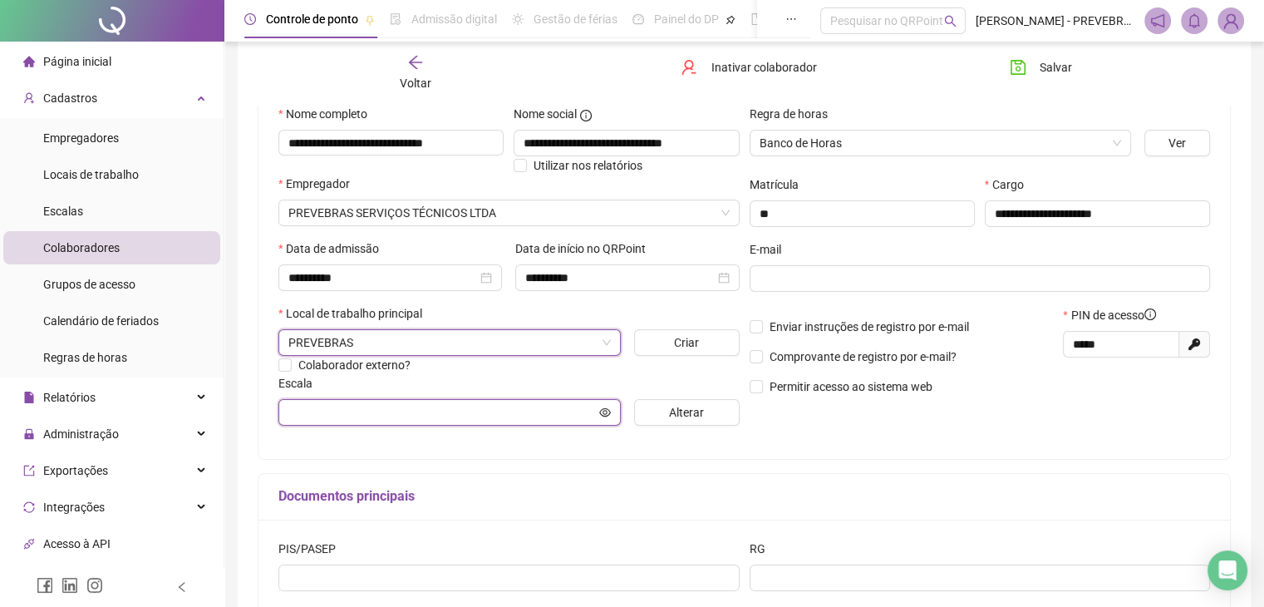
click at [401, 413] on input "text" at bounding box center [442, 412] width 308 height 18
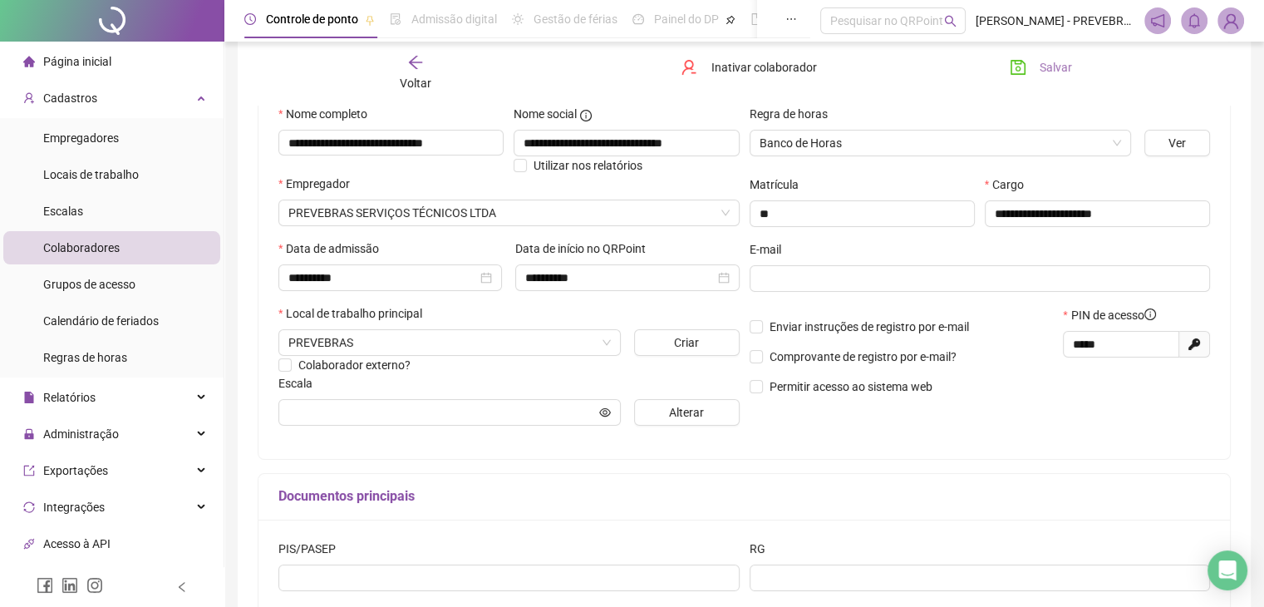
click at [1049, 67] on span "Salvar" at bounding box center [1056, 67] width 32 height 18
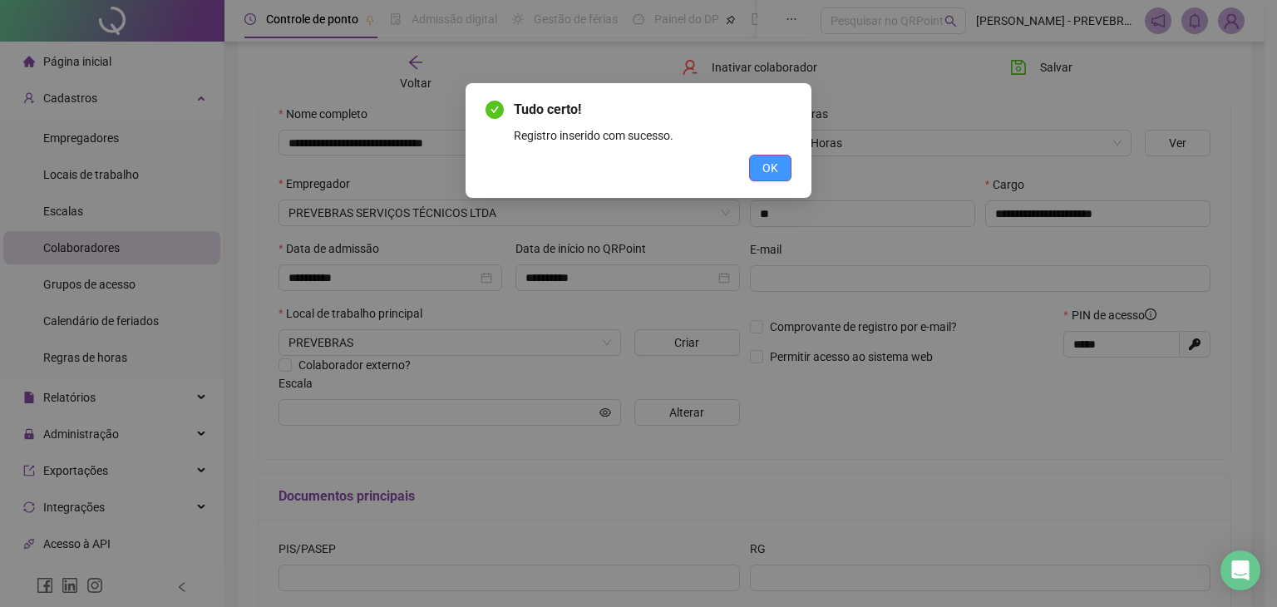
click at [769, 174] on span "OK" at bounding box center [770, 168] width 16 height 18
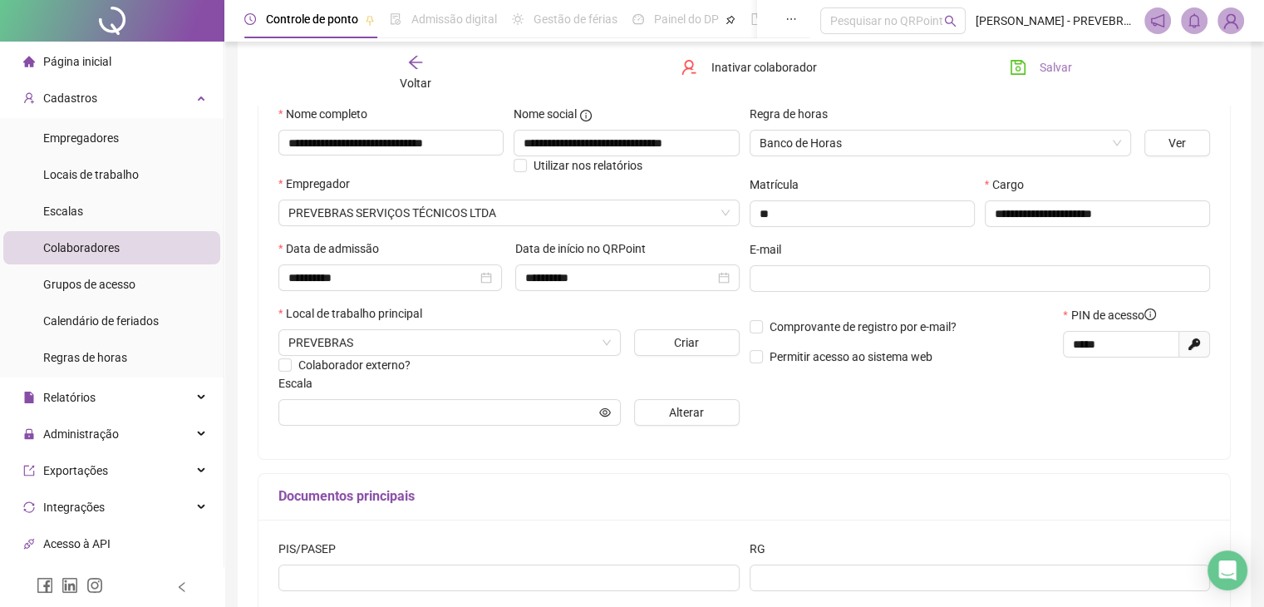
scroll to position [0, 0]
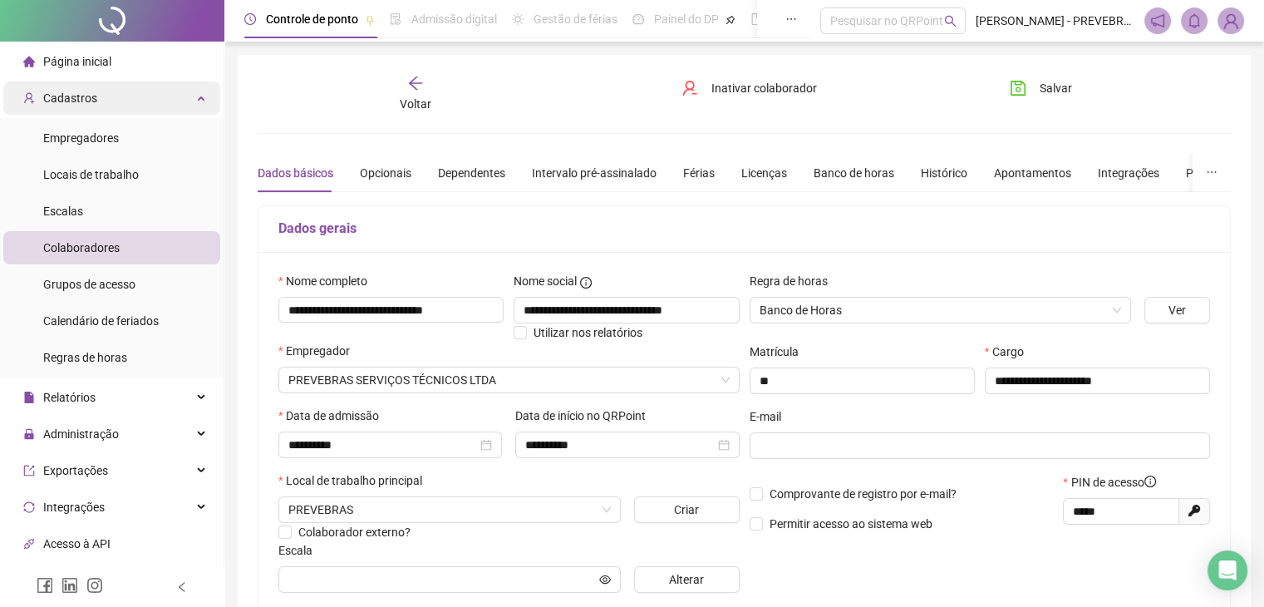
click at [104, 97] on div "Cadastros" at bounding box center [111, 97] width 217 height 33
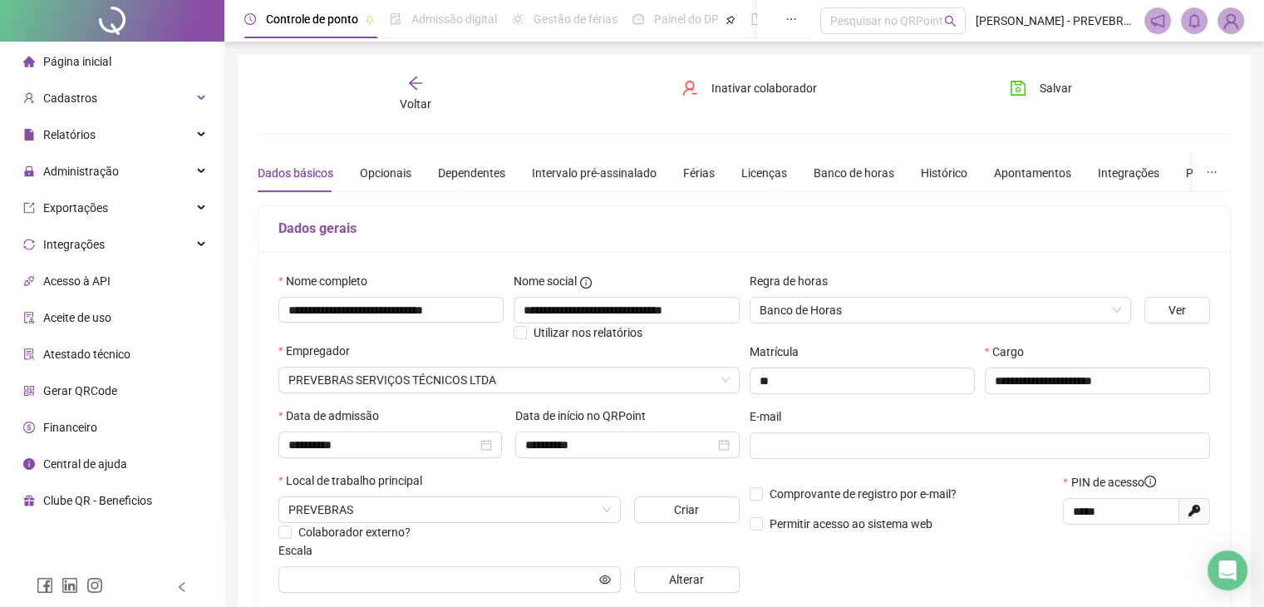
click at [122, 62] on li "Página inicial" at bounding box center [111, 61] width 217 height 33
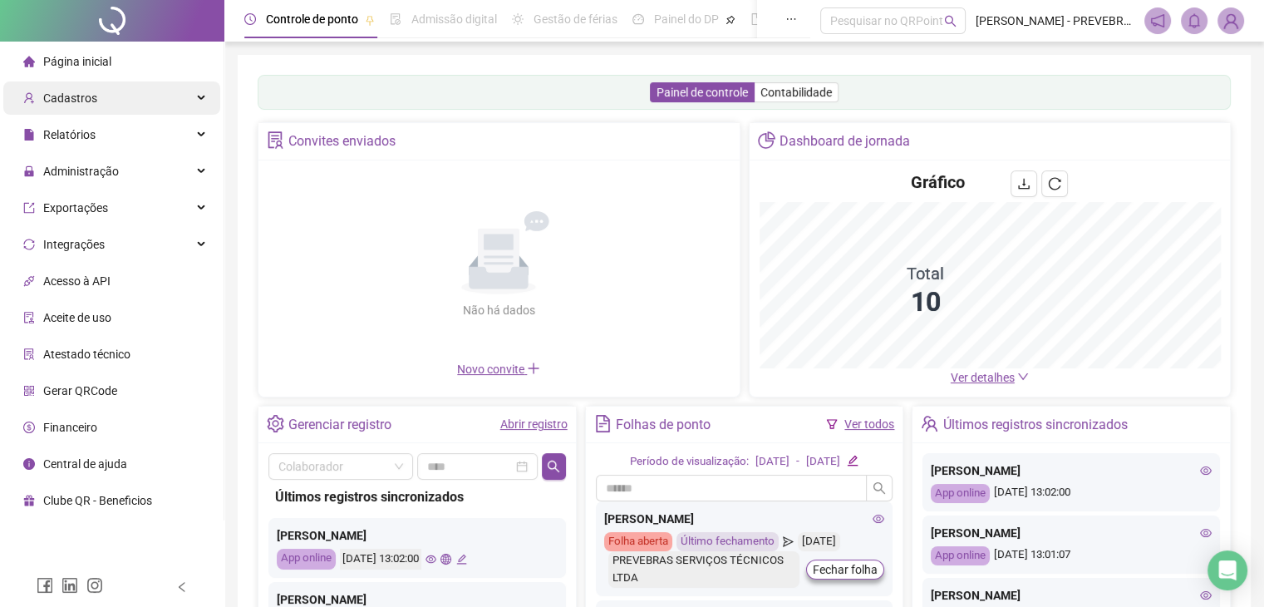
click at [182, 95] on div "Cadastros" at bounding box center [111, 97] width 217 height 33
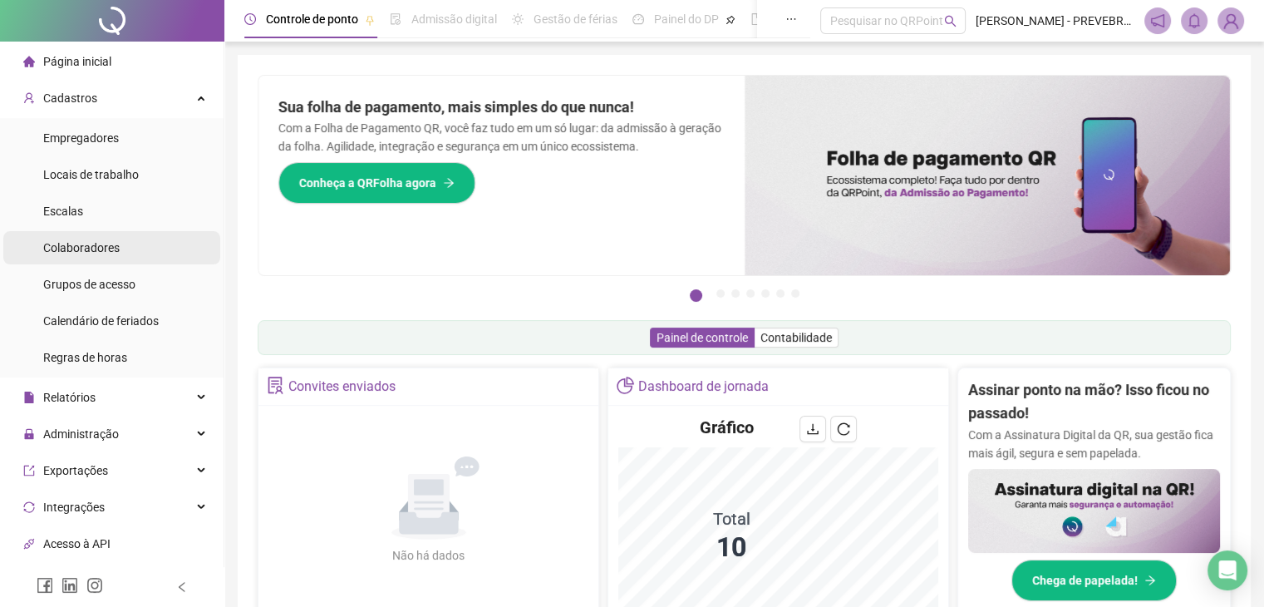
click at [86, 256] on div "Colaboradores" at bounding box center [81, 247] width 76 height 33
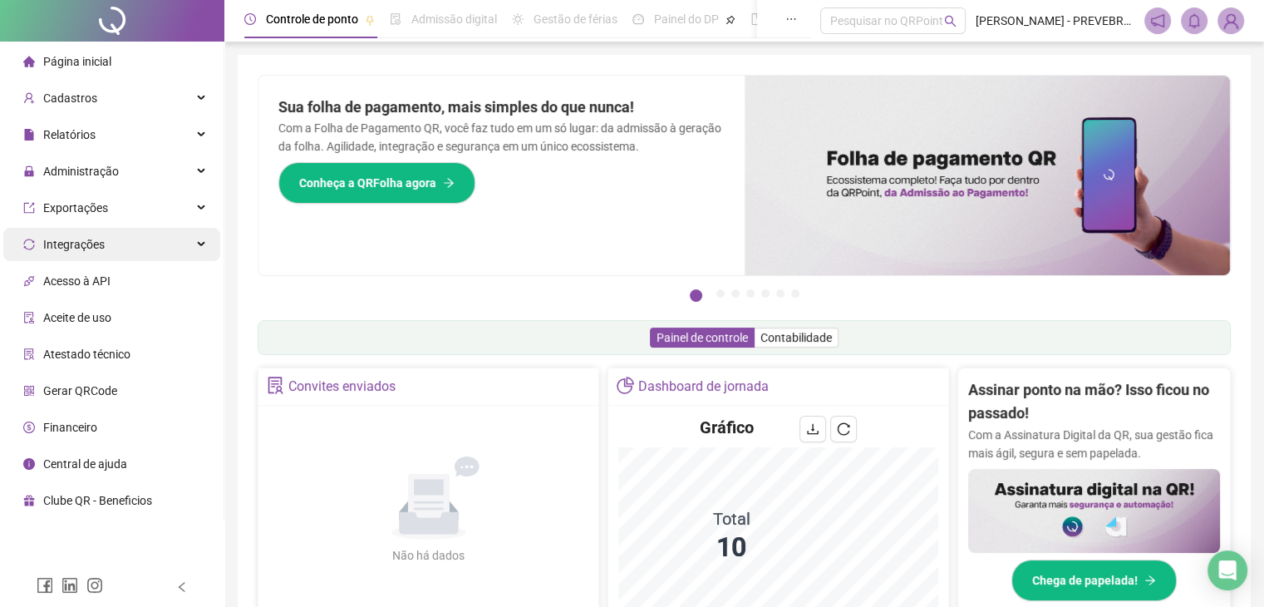
click at [134, 243] on div "Integrações" at bounding box center [111, 244] width 217 height 33
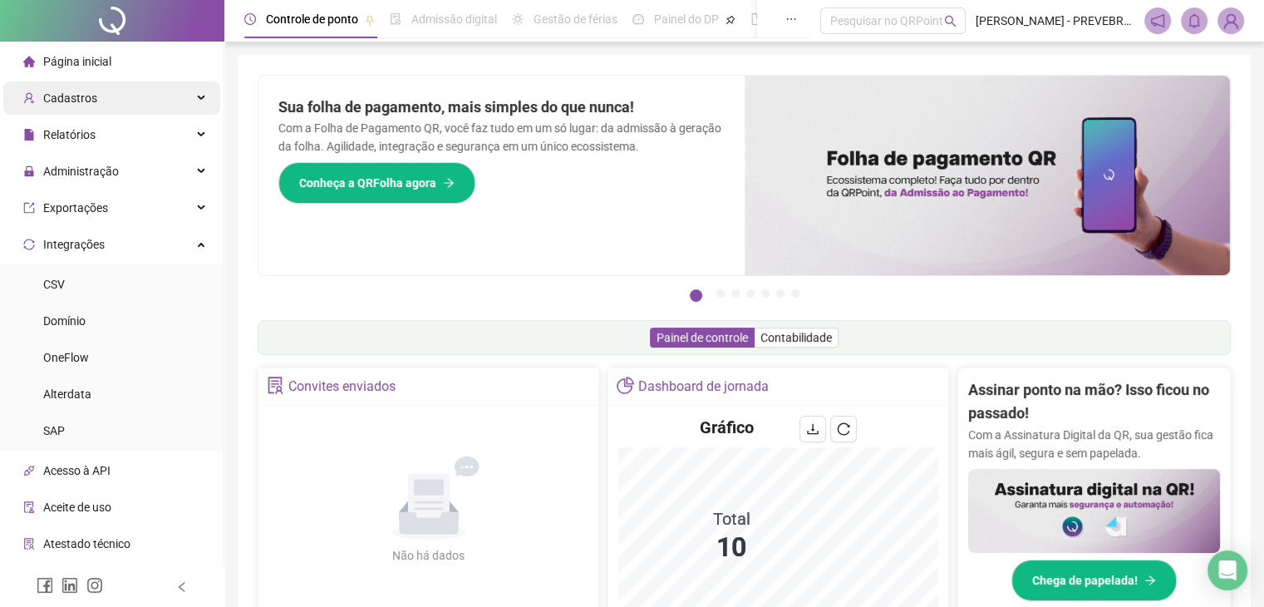
click at [145, 97] on div "Cadastros" at bounding box center [111, 97] width 217 height 33
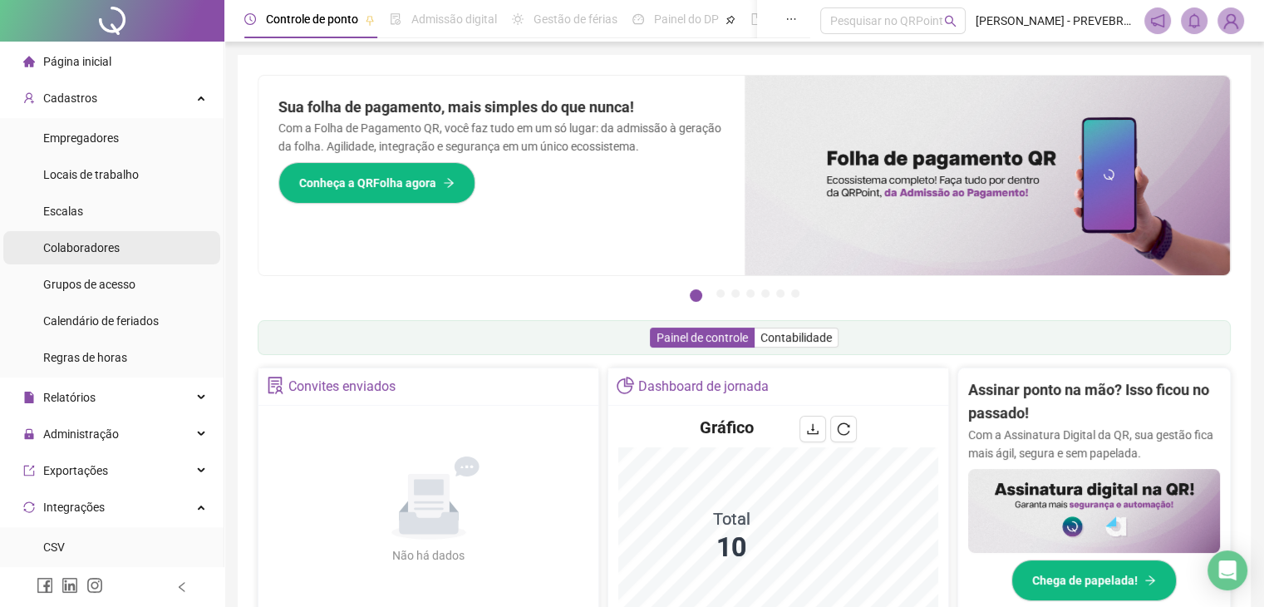
click at [106, 252] on span "Colaboradores" at bounding box center [81, 247] width 76 height 13
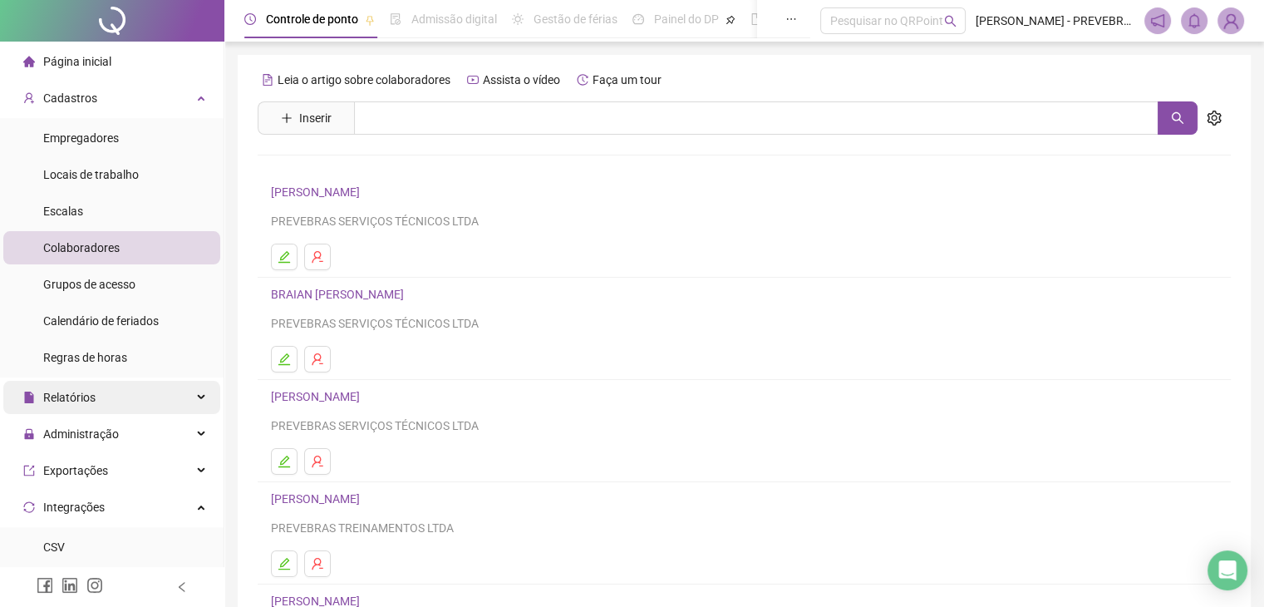
scroll to position [83, 0]
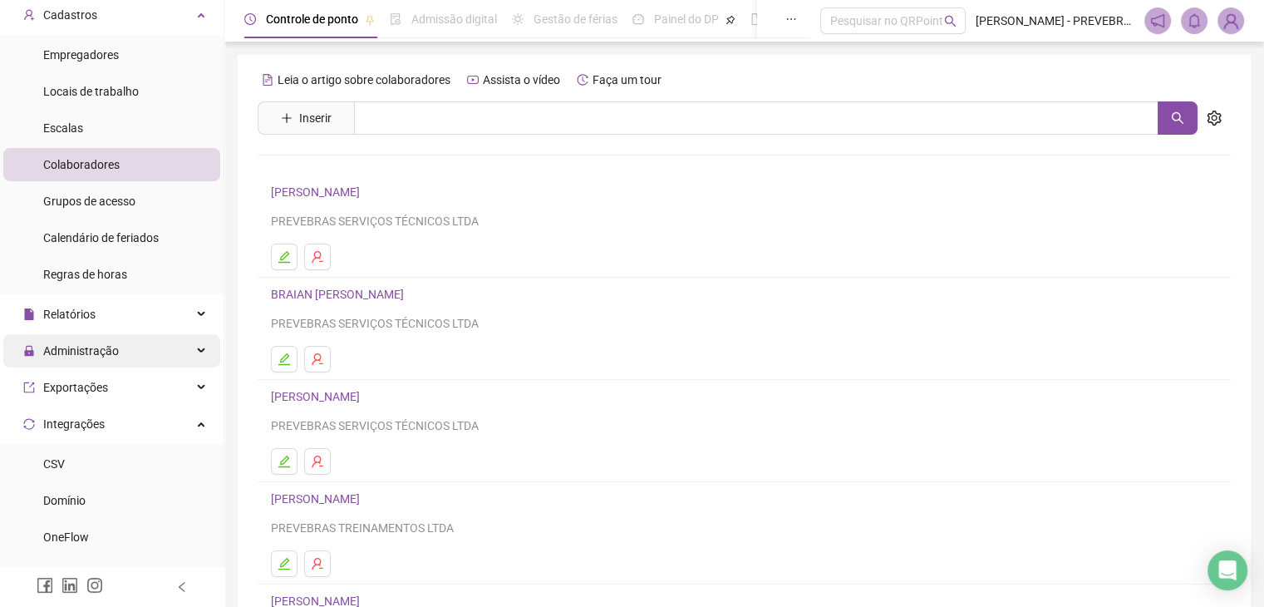
click at [119, 361] on div "Administração" at bounding box center [111, 350] width 217 height 33
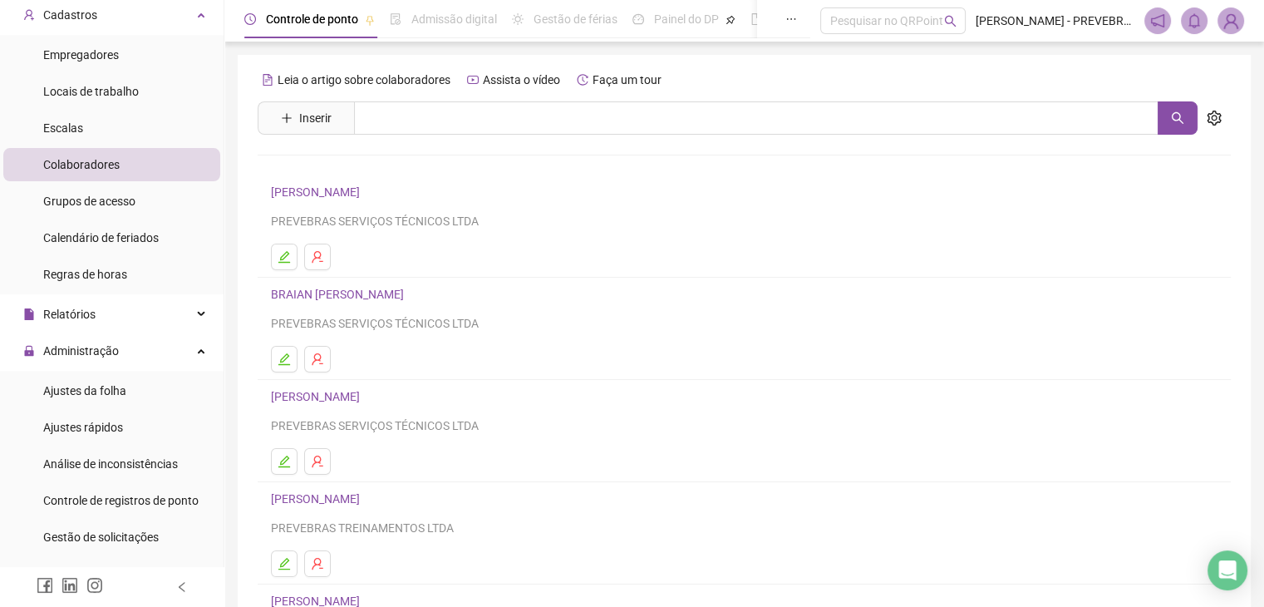
scroll to position [0, 0]
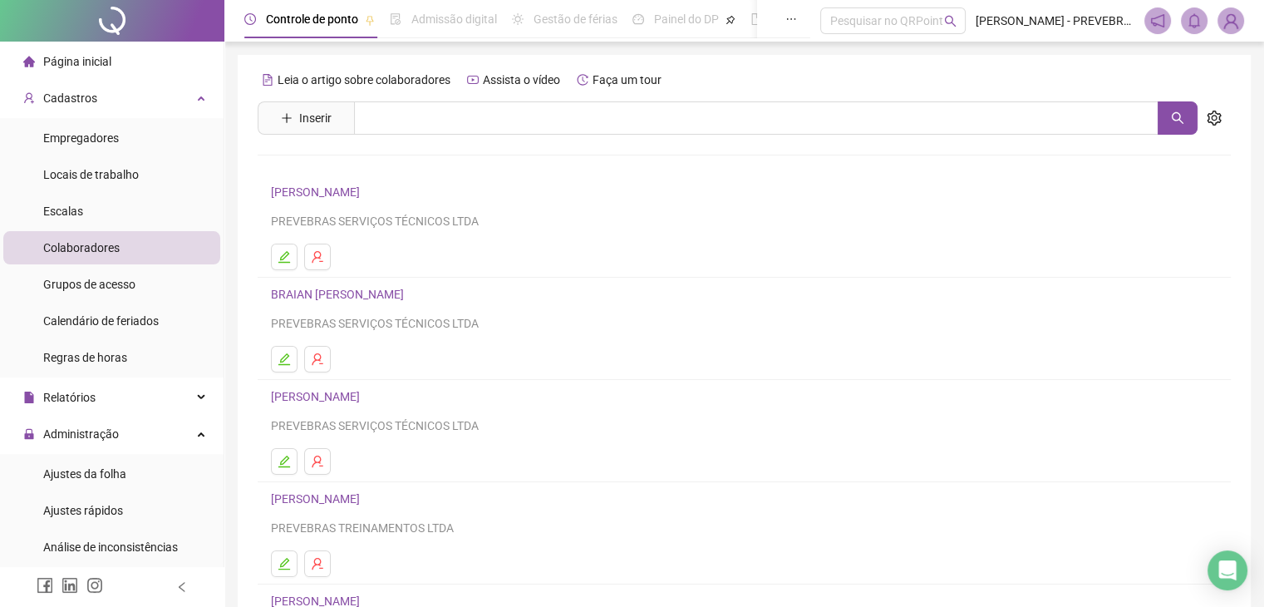
click at [116, 64] on li "Página inicial" at bounding box center [111, 61] width 217 height 33
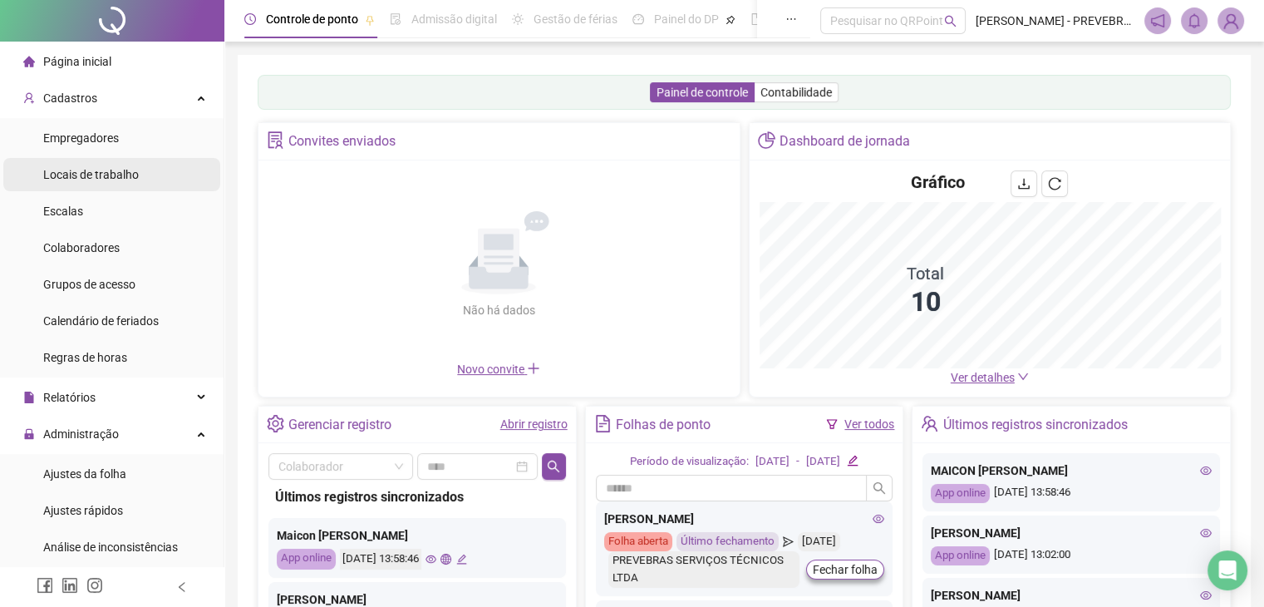
click at [136, 170] on span "Locais de trabalho" at bounding box center [91, 174] width 96 height 13
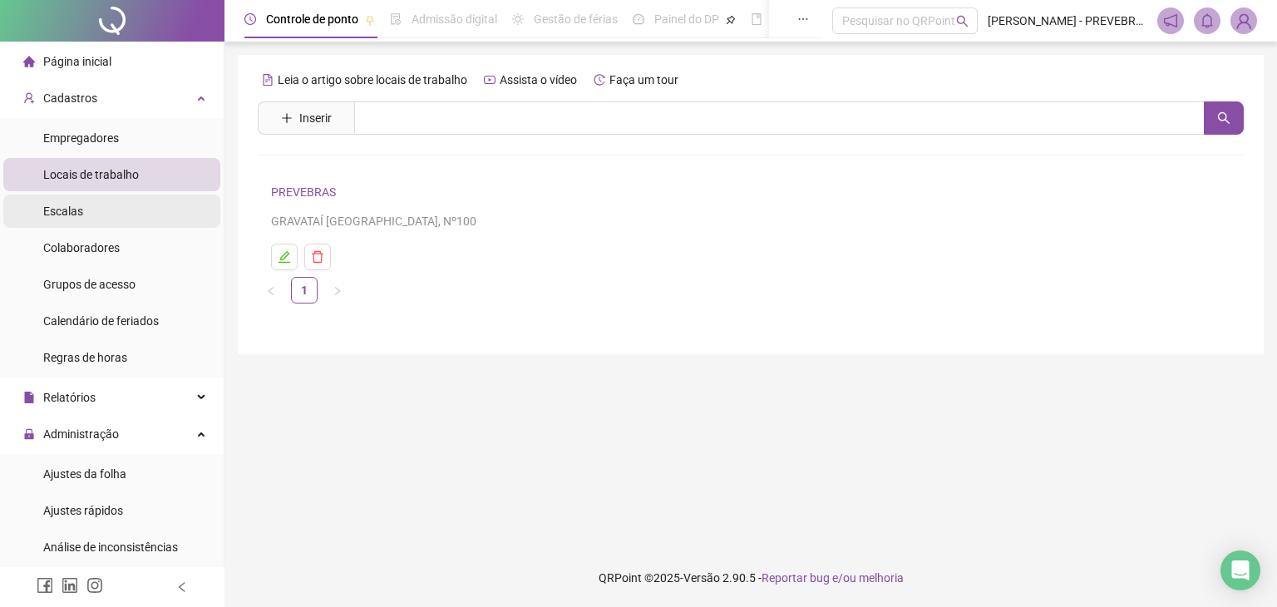
click at [123, 212] on li "Escalas" at bounding box center [111, 210] width 217 height 33
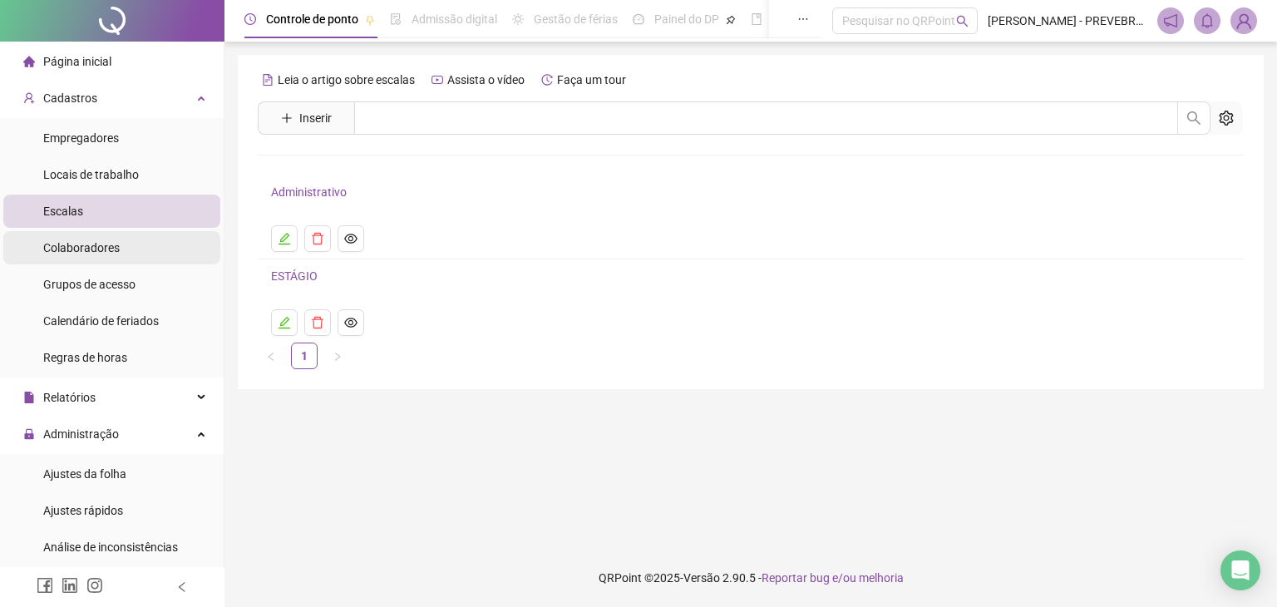
click at [100, 260] on div "Colaboradores" at bounding box center [81, 247] width 76 height 33
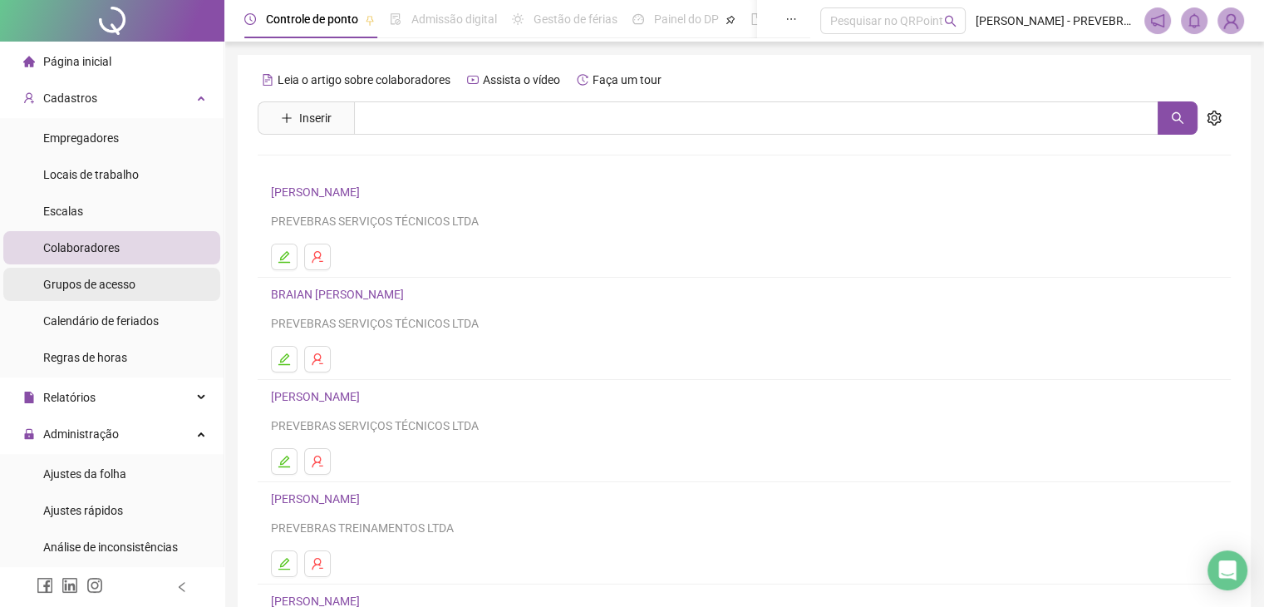
click at [110, 279] on span "Grupos de acesso" at bounding box center [89, 284] width 92 height 13
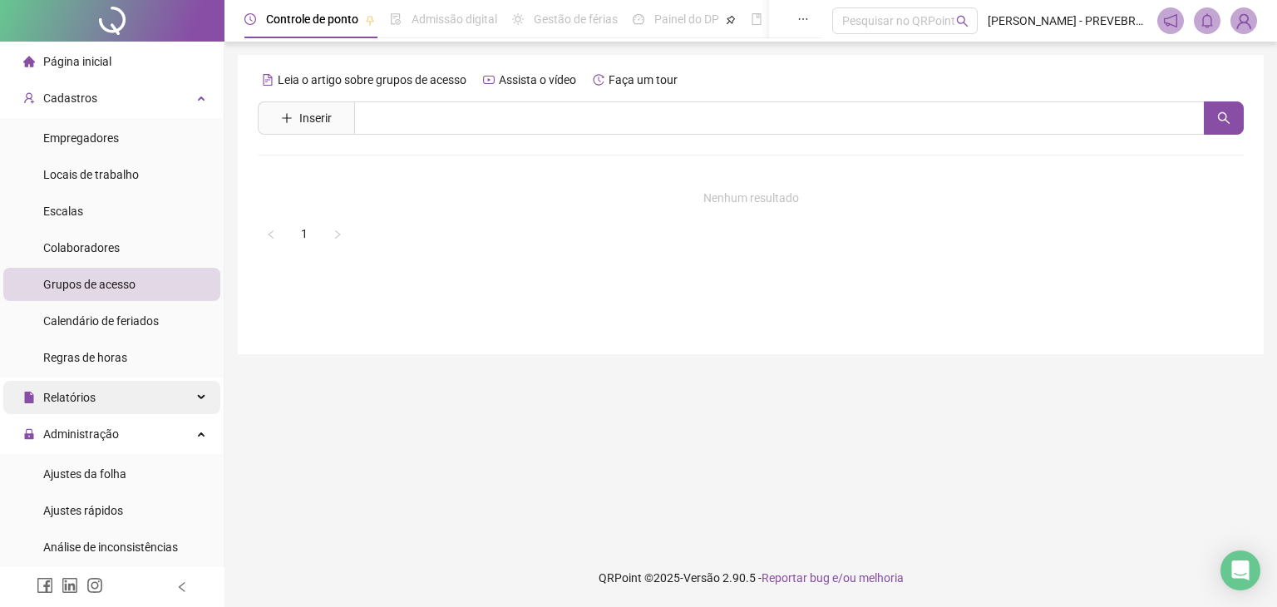
click at [131, 396] on div "Relatórios" at bounding box center [111, 397] width 217 height 33
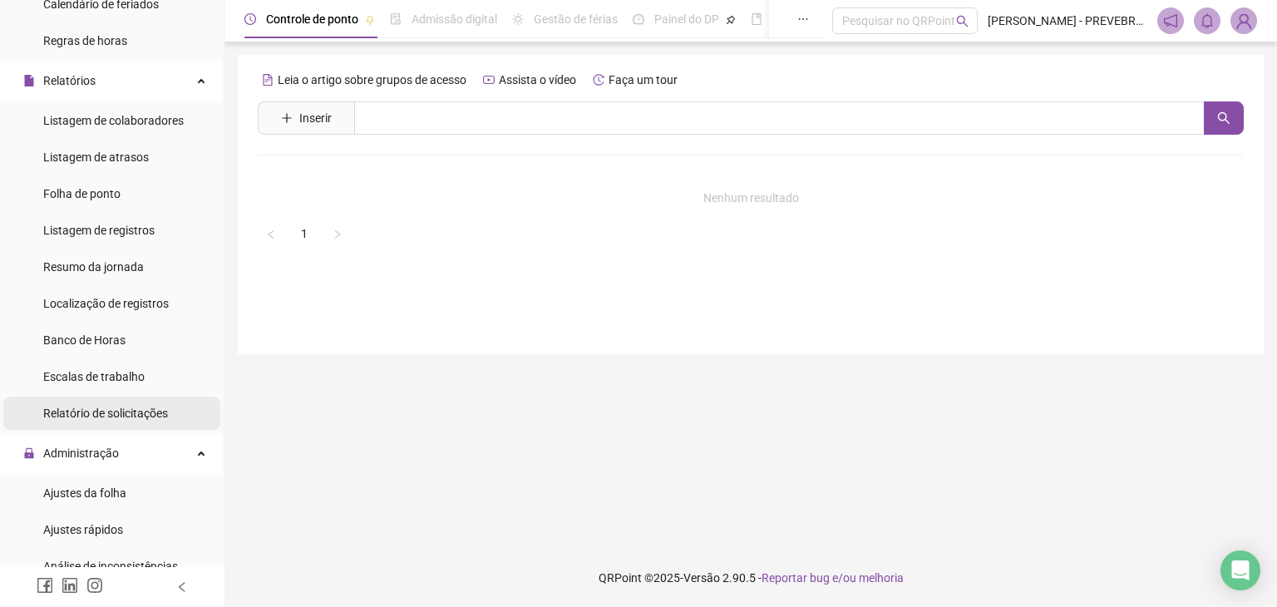
scroll to position [416, 0]
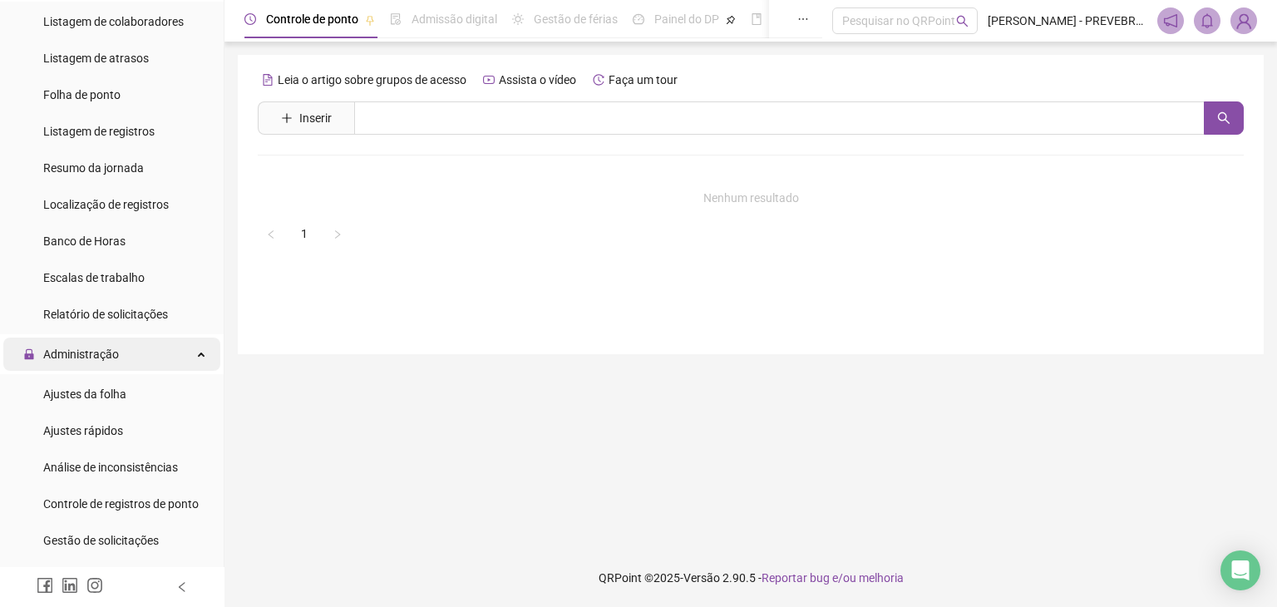
click at [126, 353] on div "Administração" at bounding box center [111, 353] width 217 height 33
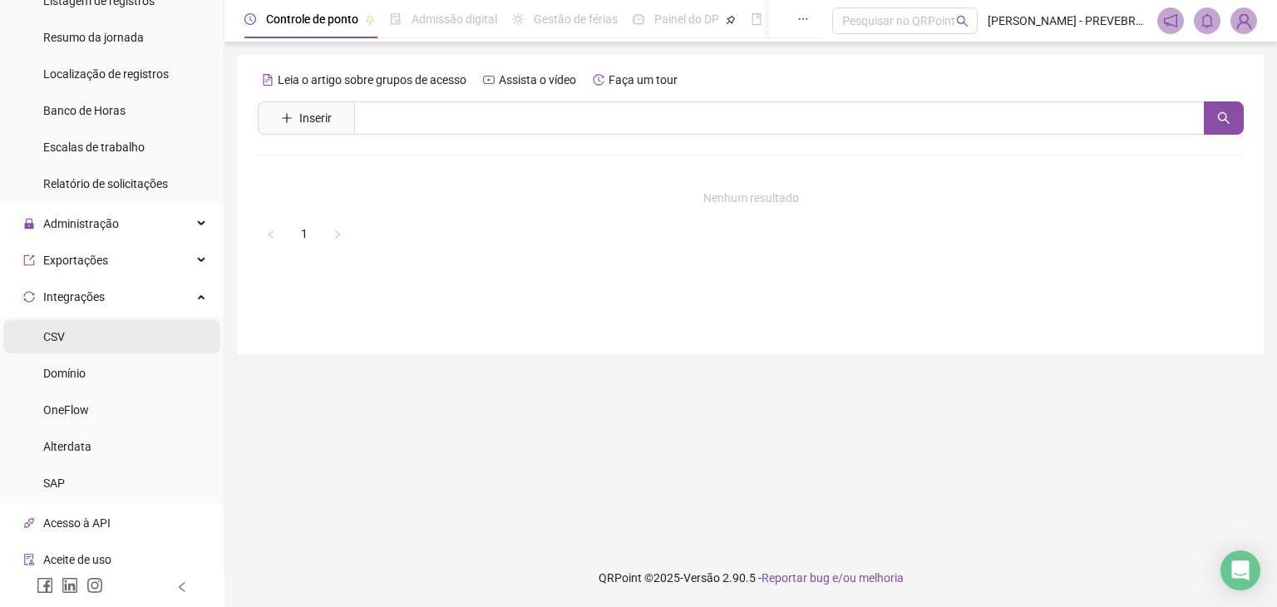
scroll to position [582, 0]
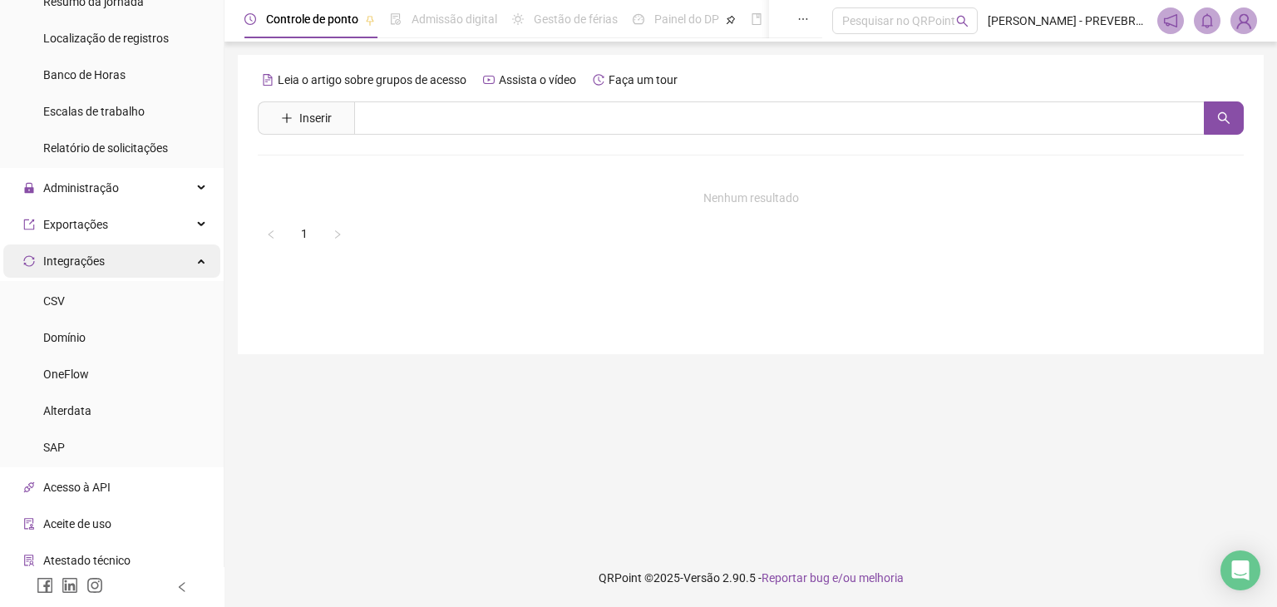
click at [101, 258] on span "Integrações" at bounding box center [74, 260] width 62 height 13
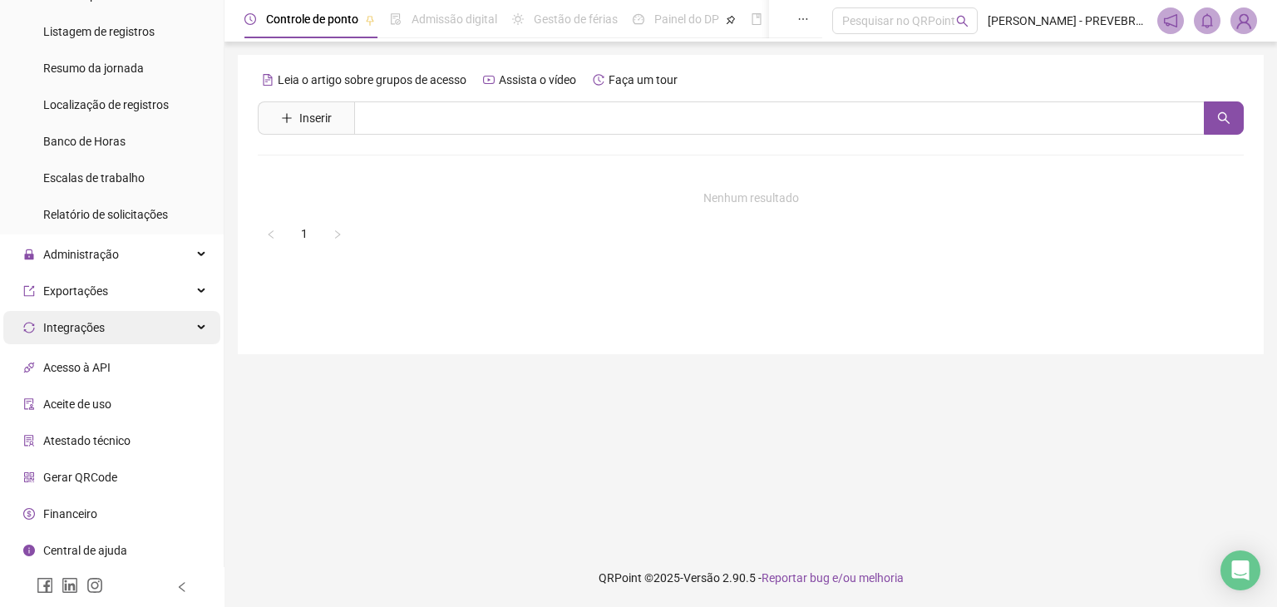
scroll to position [512, 0]
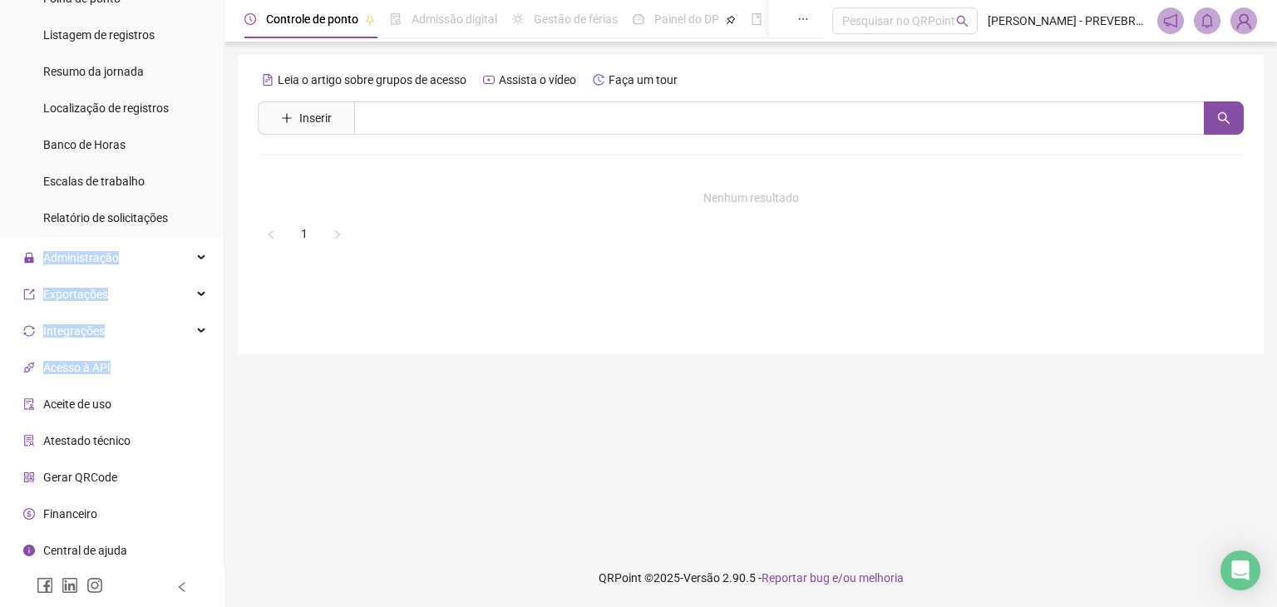
drag, startPoint x: 204, startPoint y: 353, endPoint x: 208, endPoint y: 229, distance: 123.9
click at [208, 229] on ul "Página inicial Cadastros Empregadores Locais de trabalho Escalas Colaboradores …" at bounding box center [112, 68] width 224 height 1077
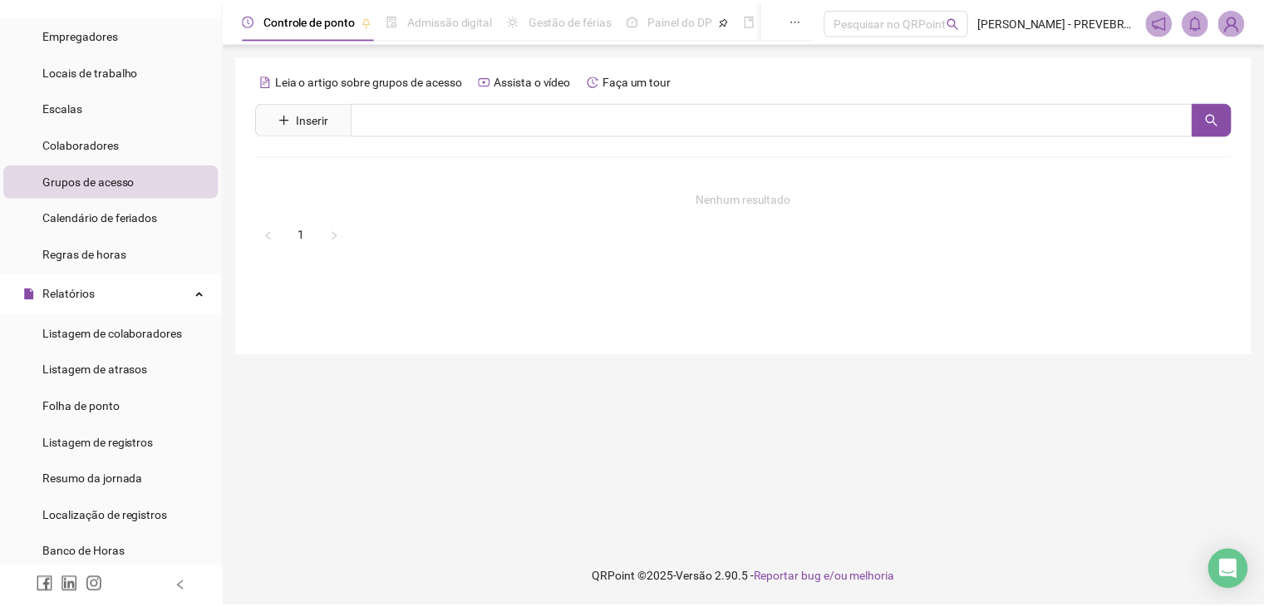
scroll to position [0, 0]
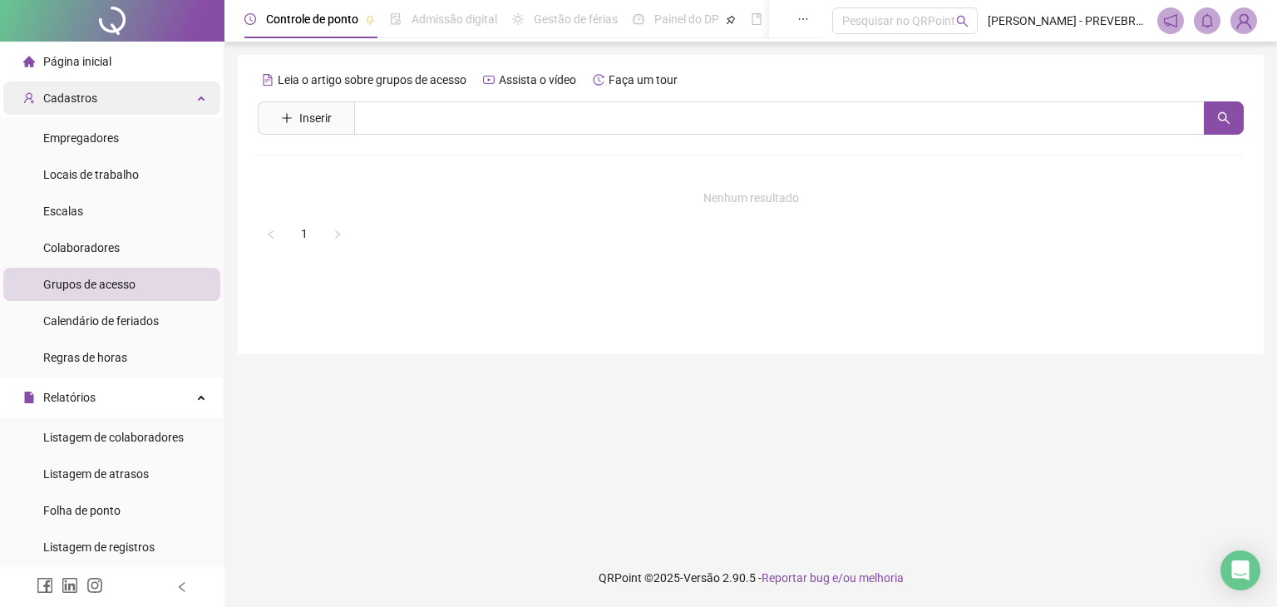
click at [156, 86] on div "Cadastros" at bounding box center [111, 97] width 217 height 33
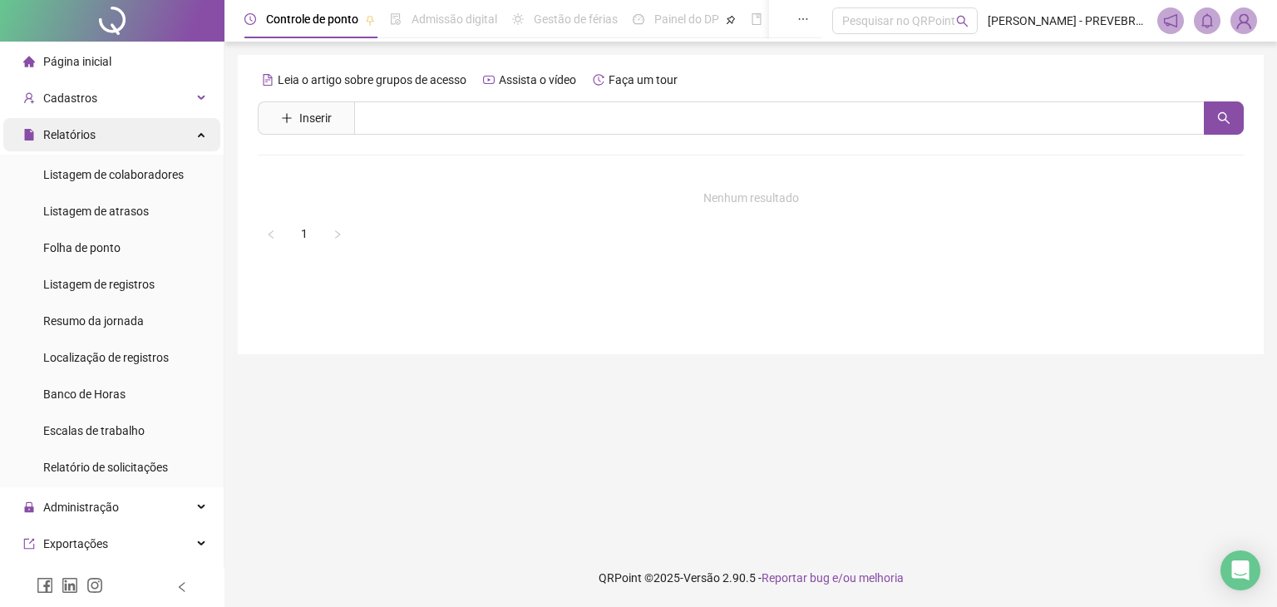
click at [141, 140] on div "Relatórios" at bounding box center [111, 134] width 217 height 33
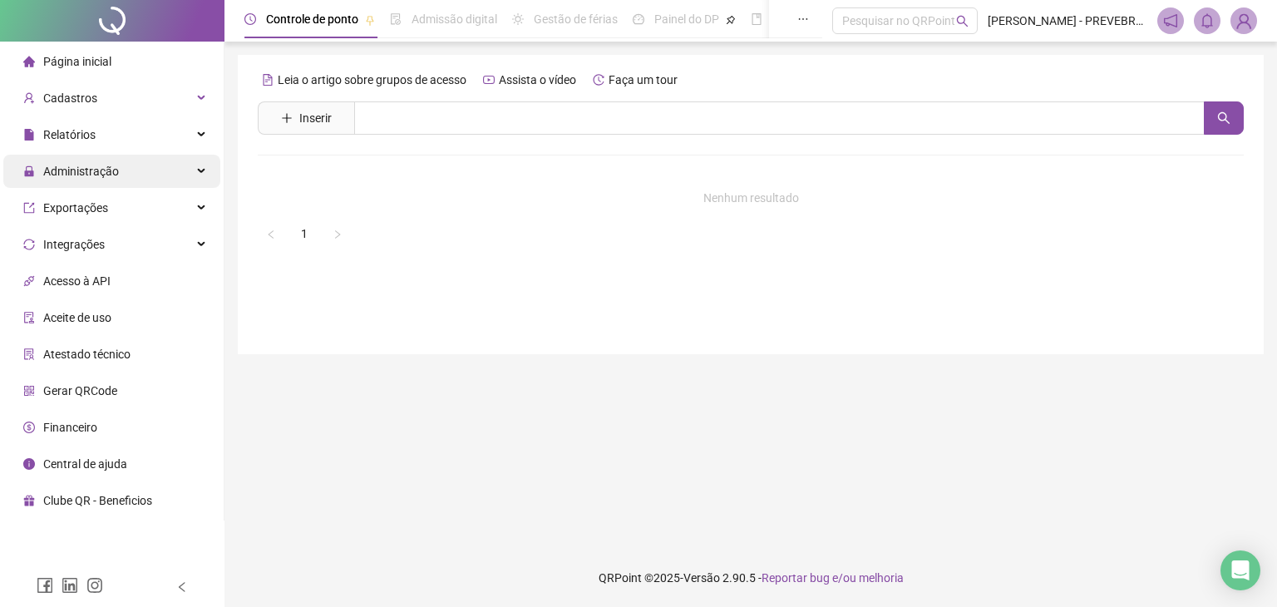
click at [133, 175] on div "Administração" at bounding box center [111, 171] width 217 height 33
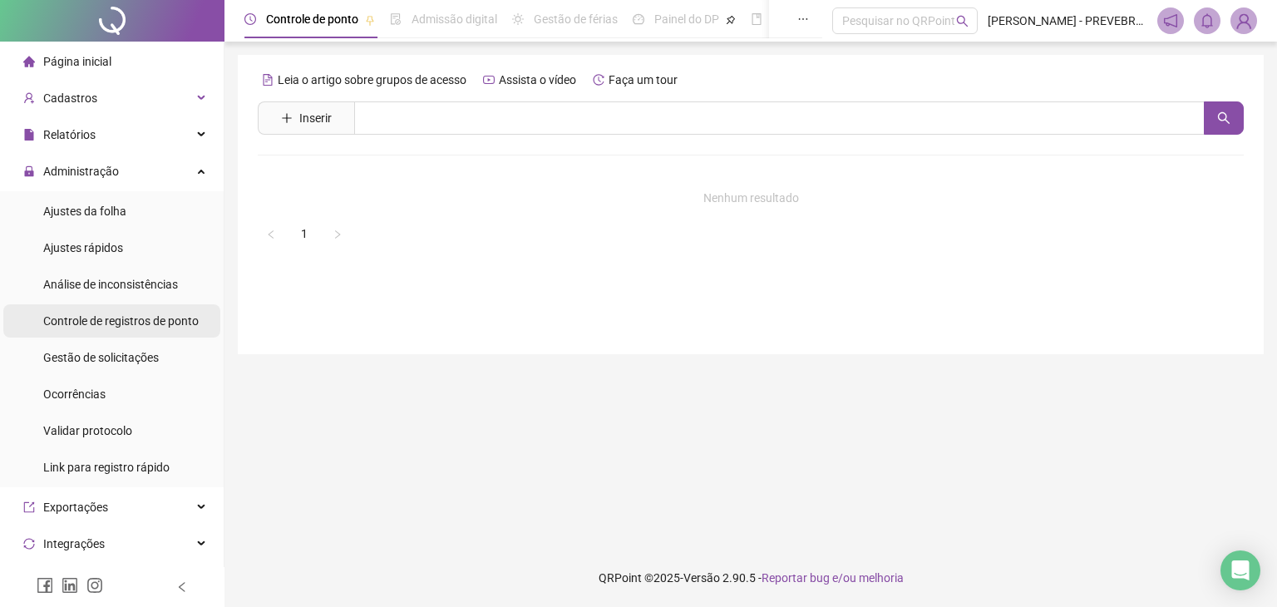
click at [123, 318] on span "Controle de registros de ponto" at bounding box center [120, 320] width 155 height 13
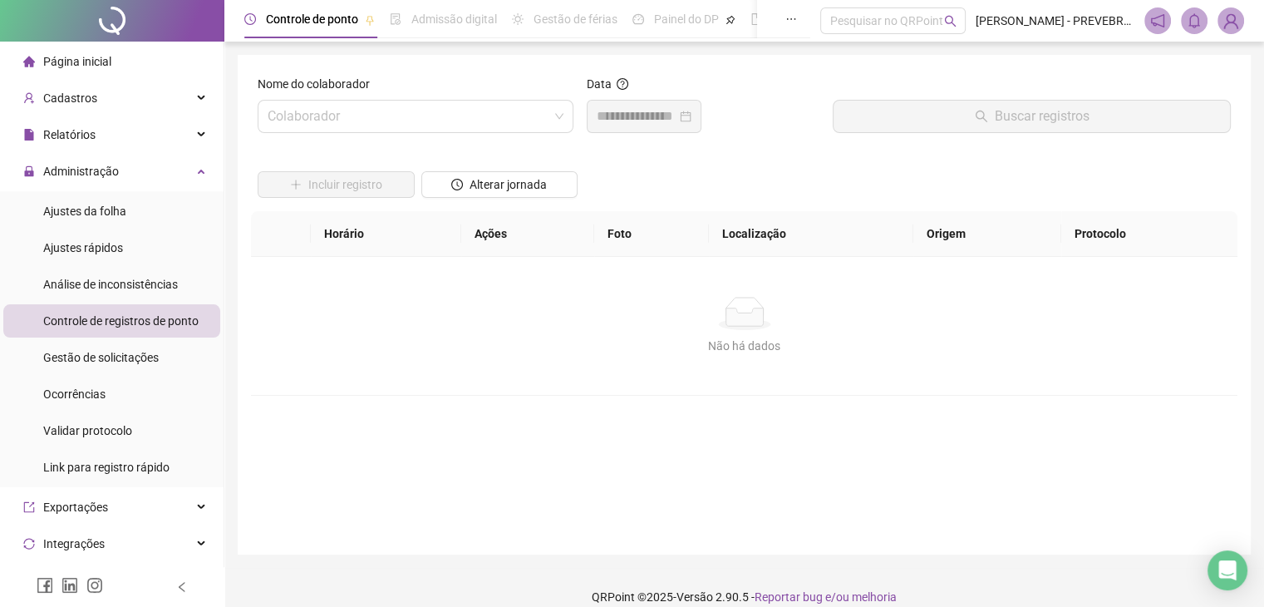
scroll to position [19, 0]
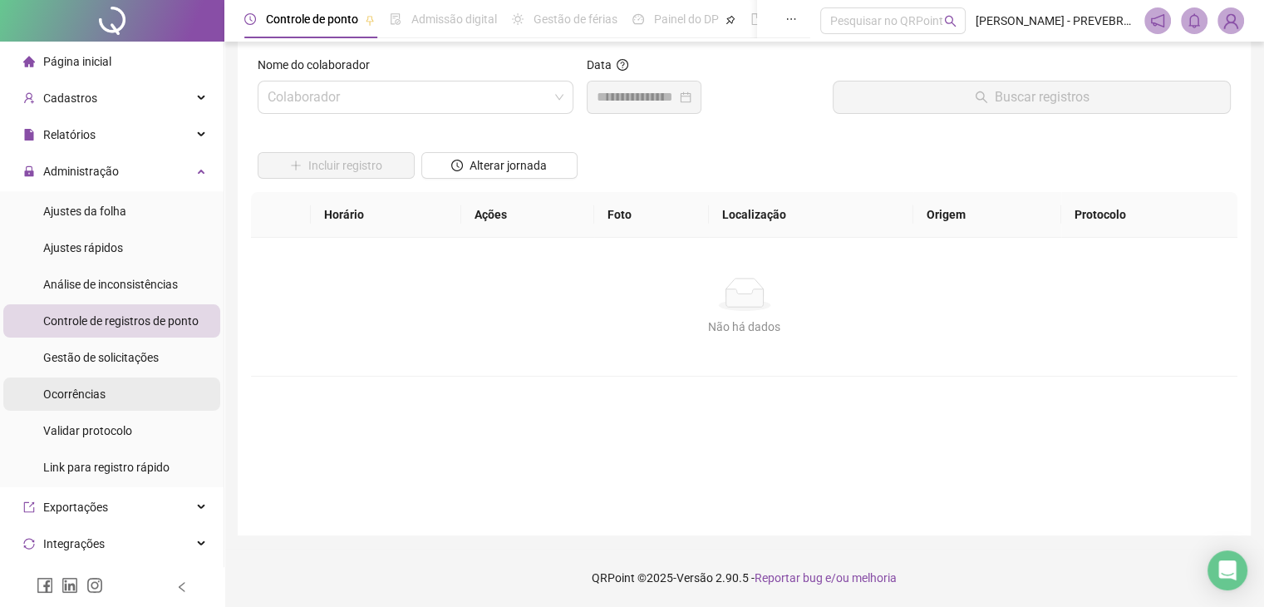
click at [110, 394] on li "Ocorrências" at bounding box center [111, 393] width 217 height 33
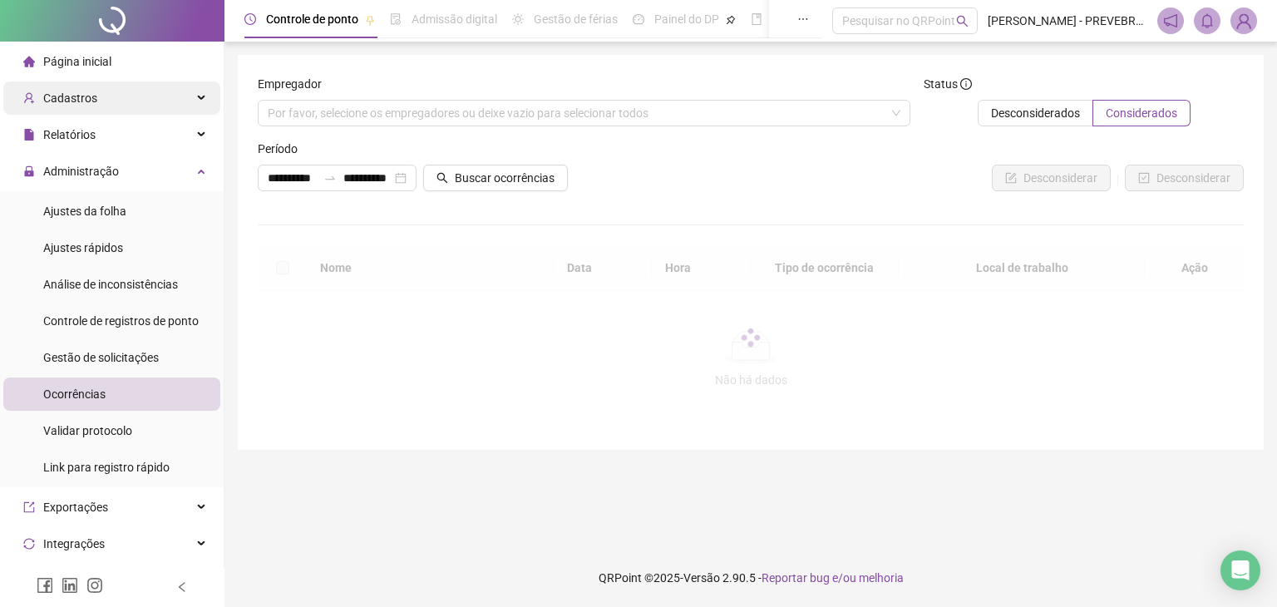
click at [132, 95] on div "Cadastros" at bounding box center [111, 97] width 217 height 33
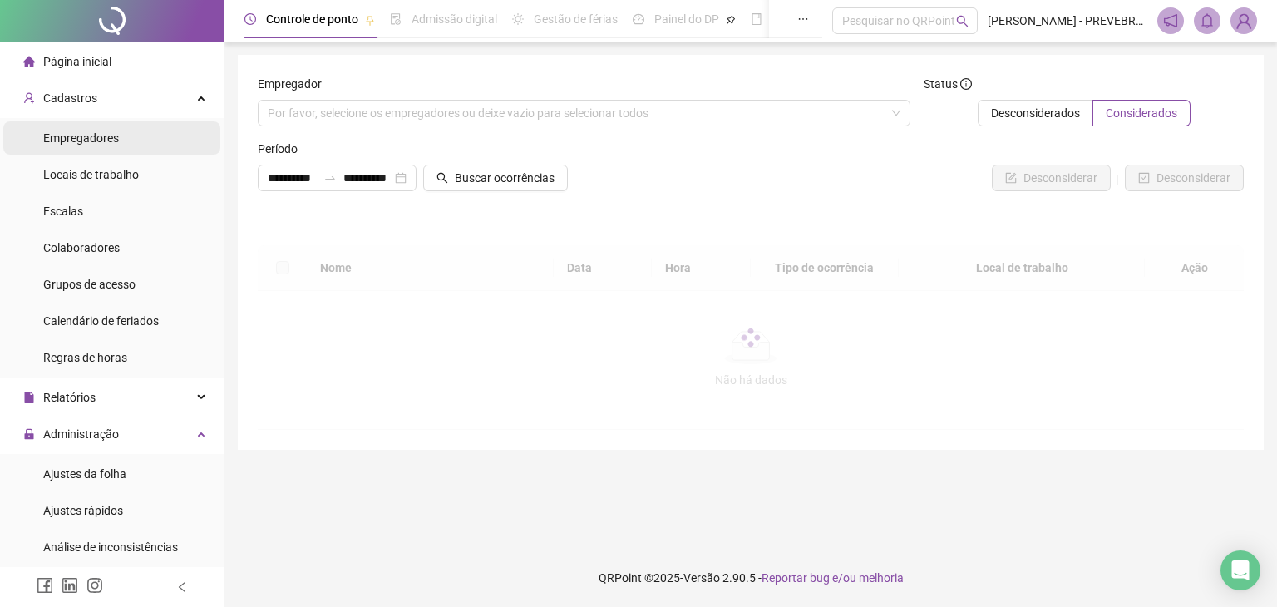
click at [101, 151] on div "Empregadores" at bounding box center [81, 137] width 76 height 33
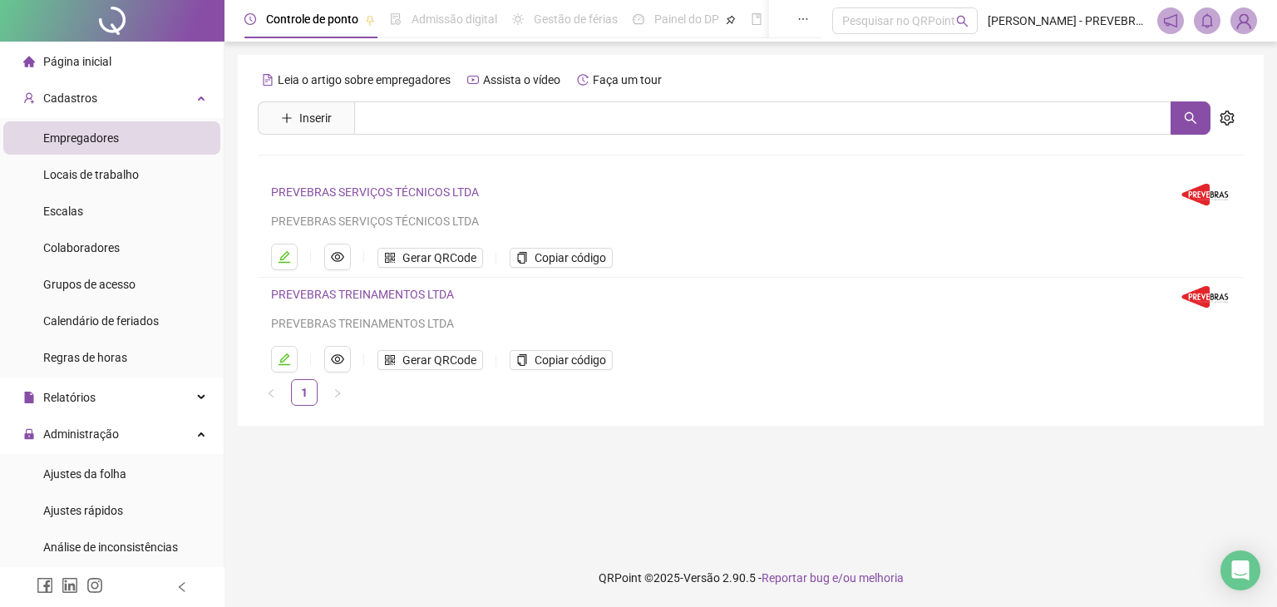
click at [389, 192] on link "PREVEBRAS SERVIÇOS TÉCNICOS LTDA" at bounding box center [375, 191] width 208 height 13
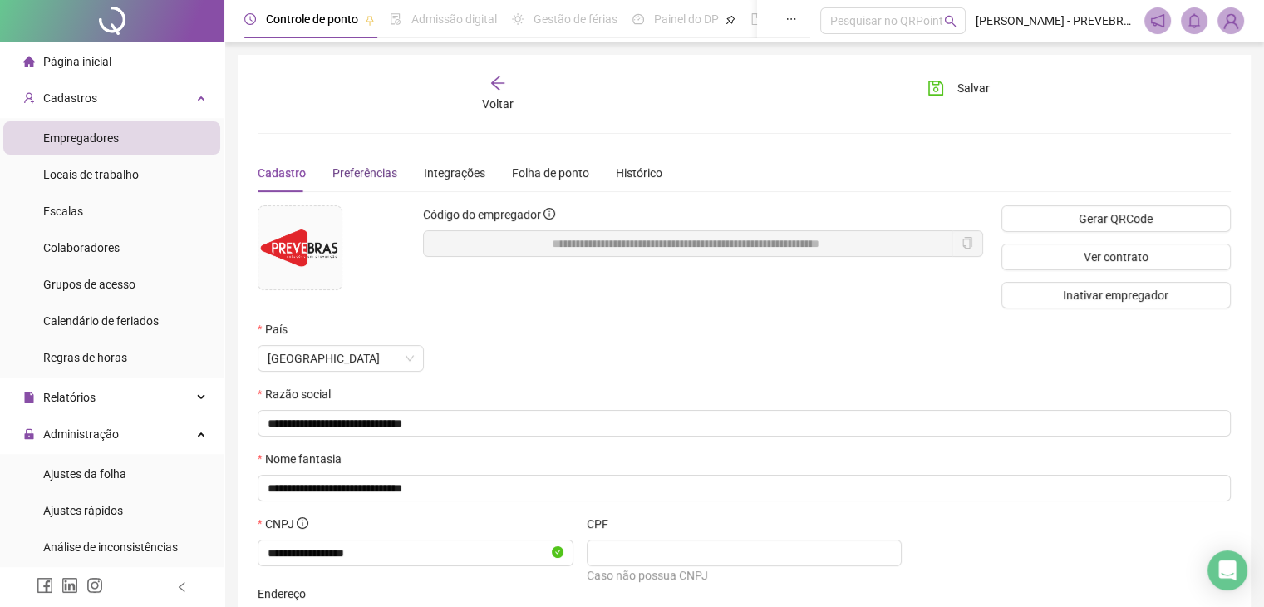
click at [382, 177] on span "Preferências" at bounding box center [364, 172] width 65 height 13
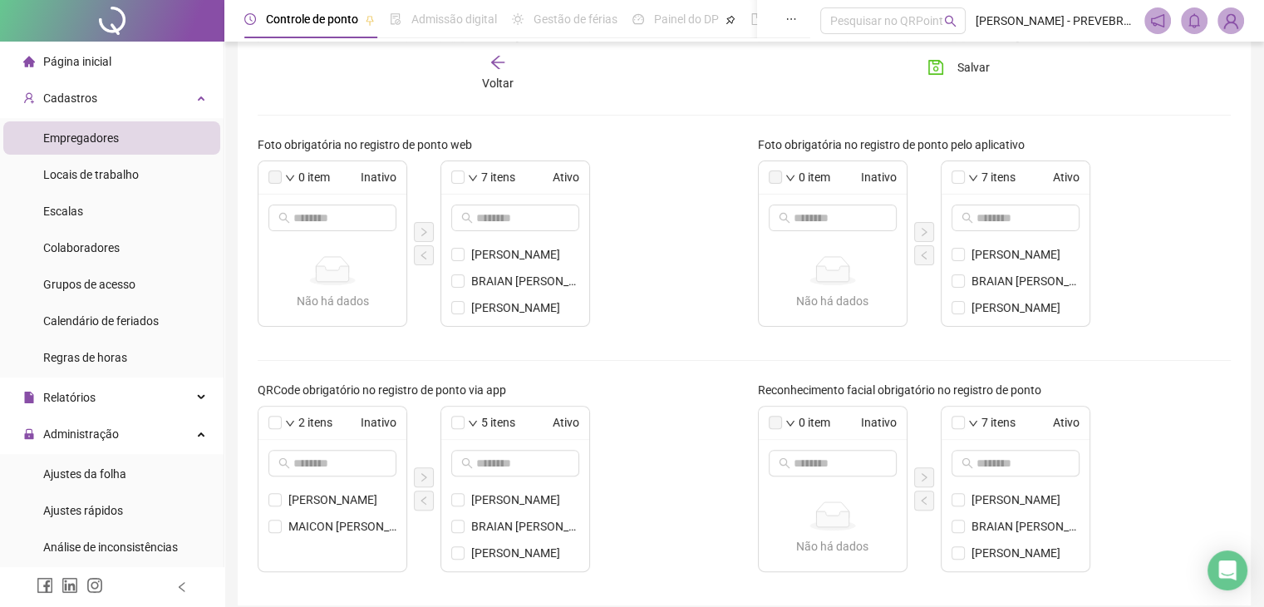
scroll to position [565, 0]
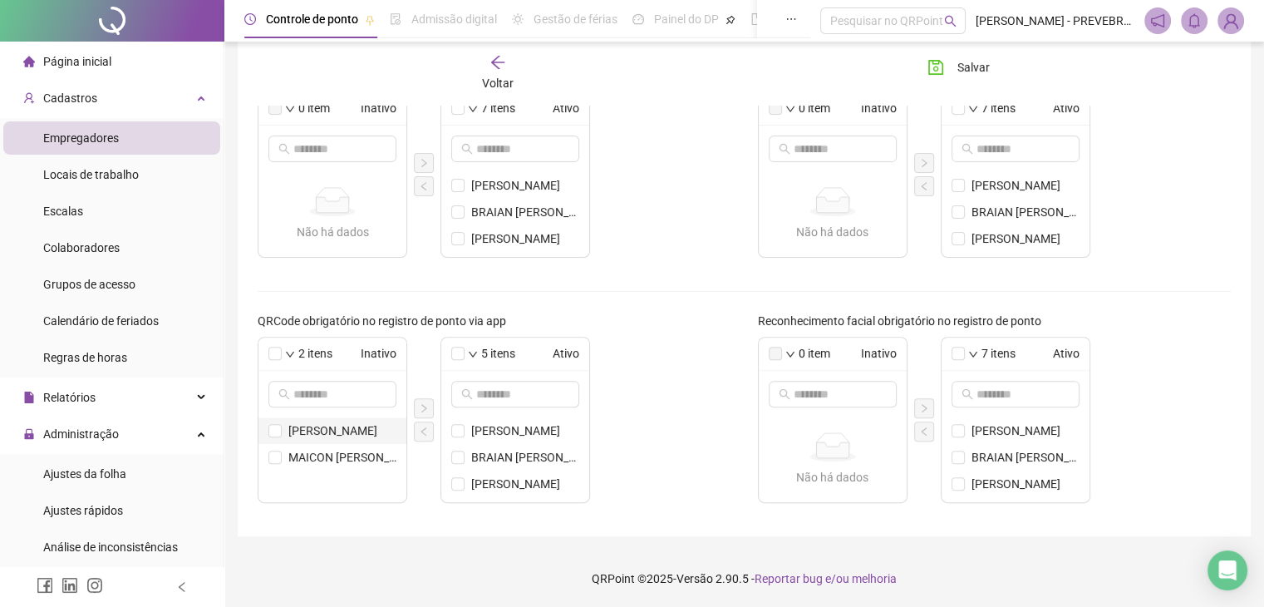
click at [272, 436] on li "[PERSON_NAME]" at bounding box center [332, 430] width 148 height 27
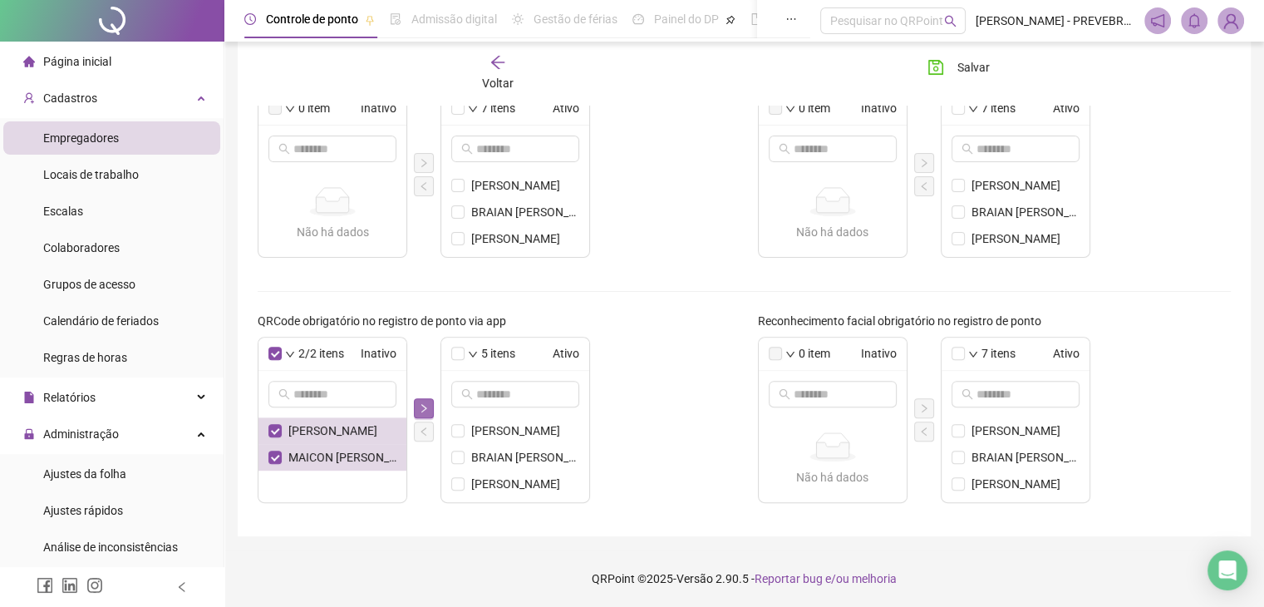
click at [422, 410] on icon "right" at bounding box center [423, 408] width 5 height 8
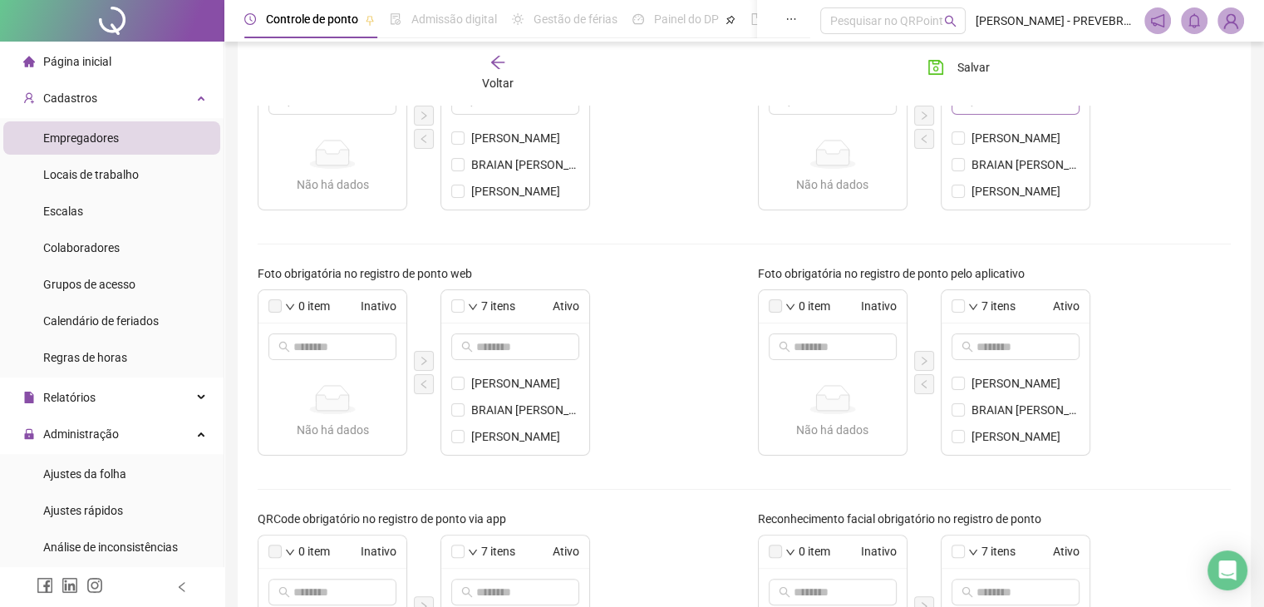
scroll to position [316, 0]
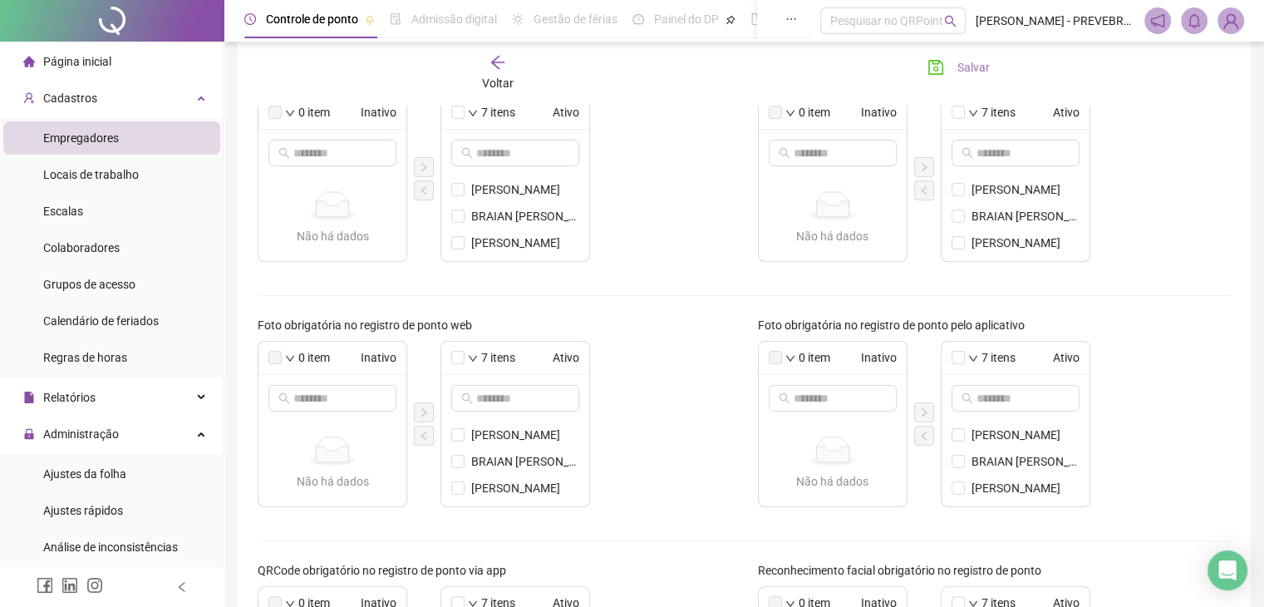
click at [966, 61] on span "Salvar" at bounding box center [973, 67] width 32 height 18
click at [96, 62] on span "Página inicial" at bounding box center [77, 61] width 68 height 13
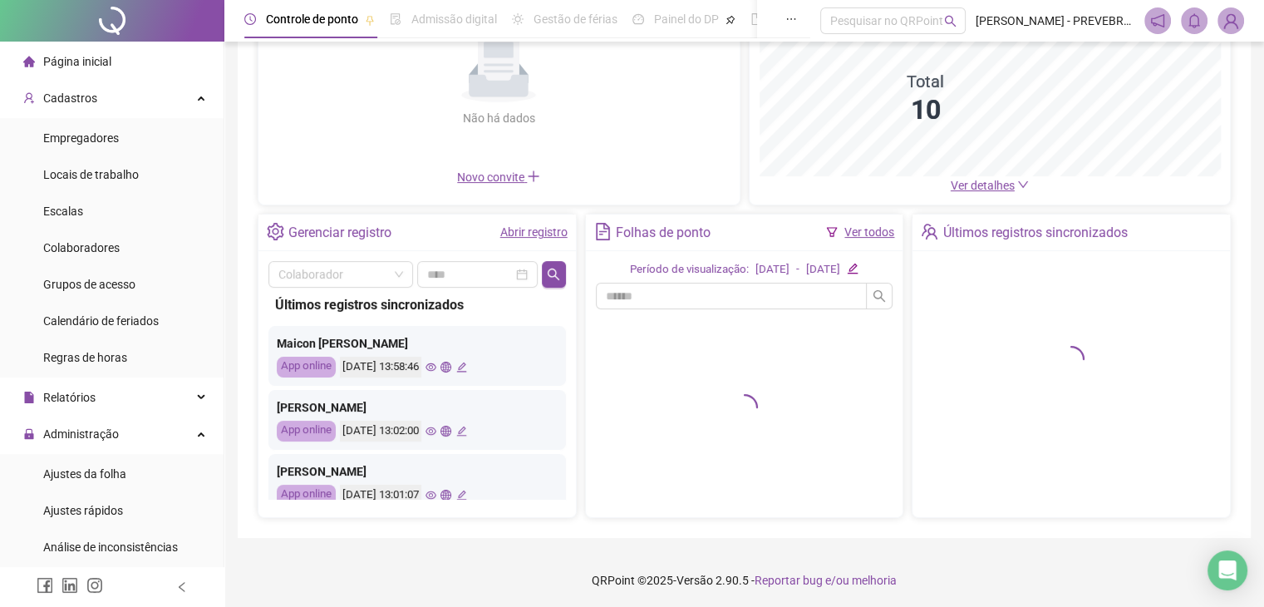
scroll to position [193, 0]
